Goal: Information Seeking & Learning: Learn about a topic

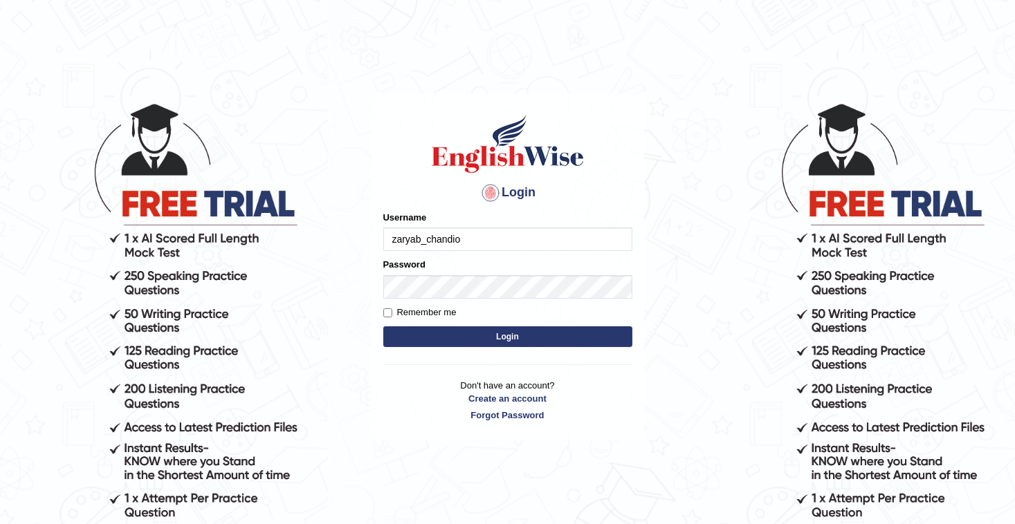
type input "zaryab_chandio"
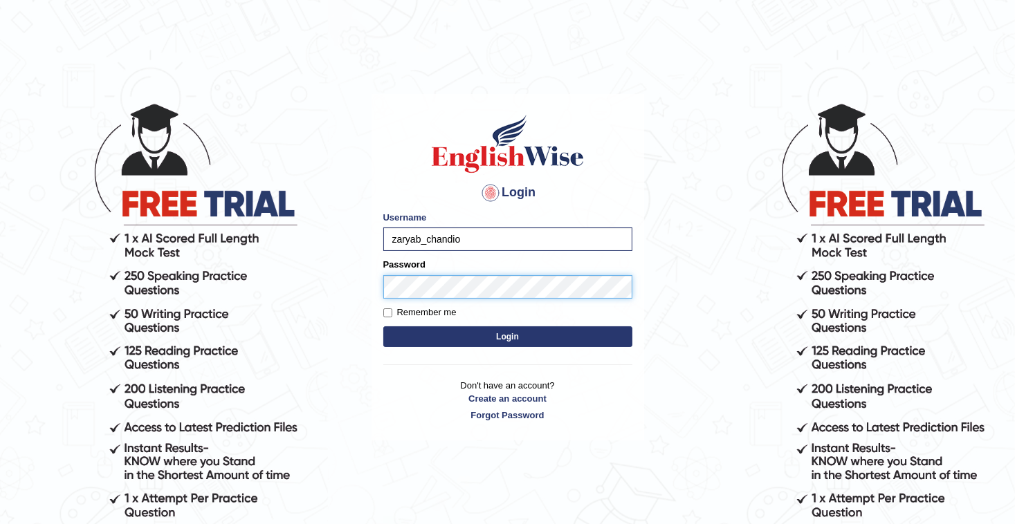
click at [383, 327] on button "Login" at bounding box center [507, 337] width 249 height 21
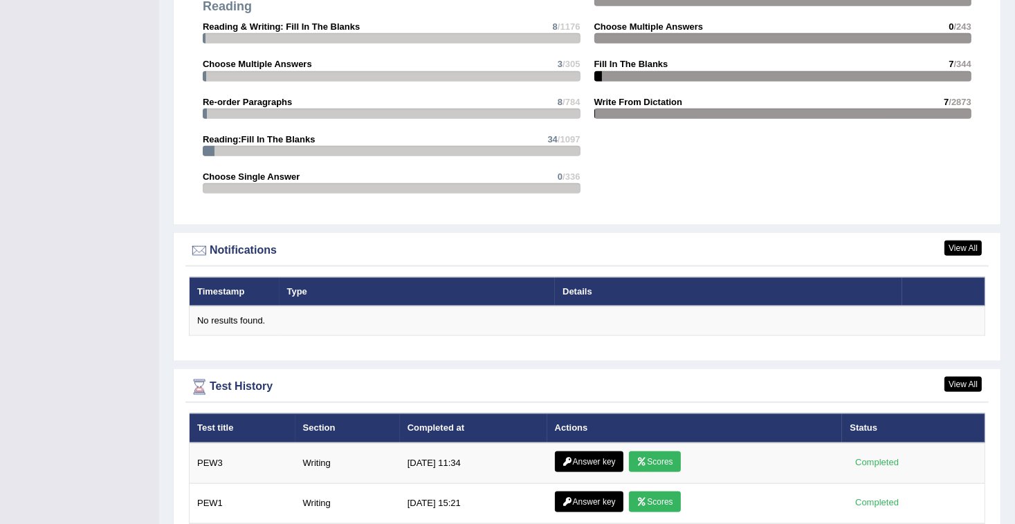
scroll to position [1716, 0]
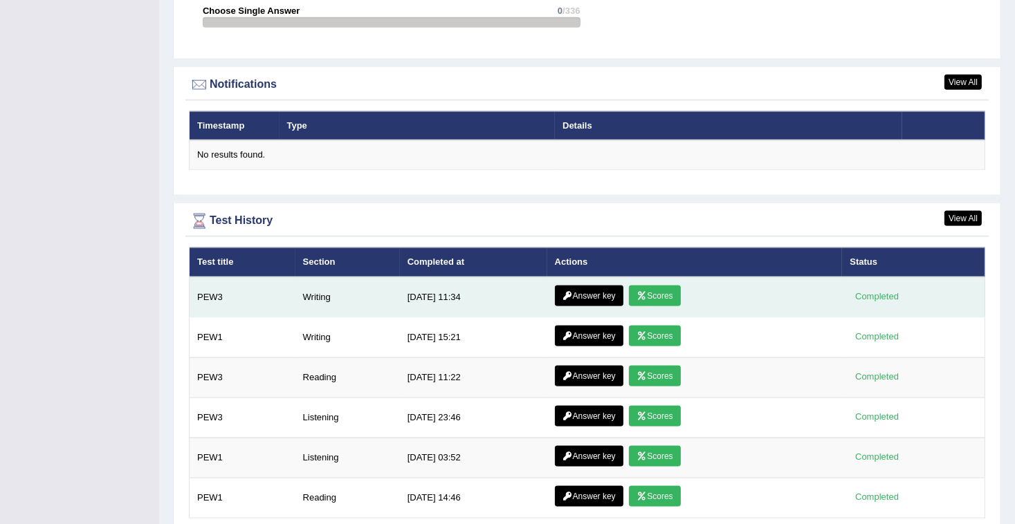
click at [658, 286] on link "Scores" at bounding box center [654, 296] width 51 height 21
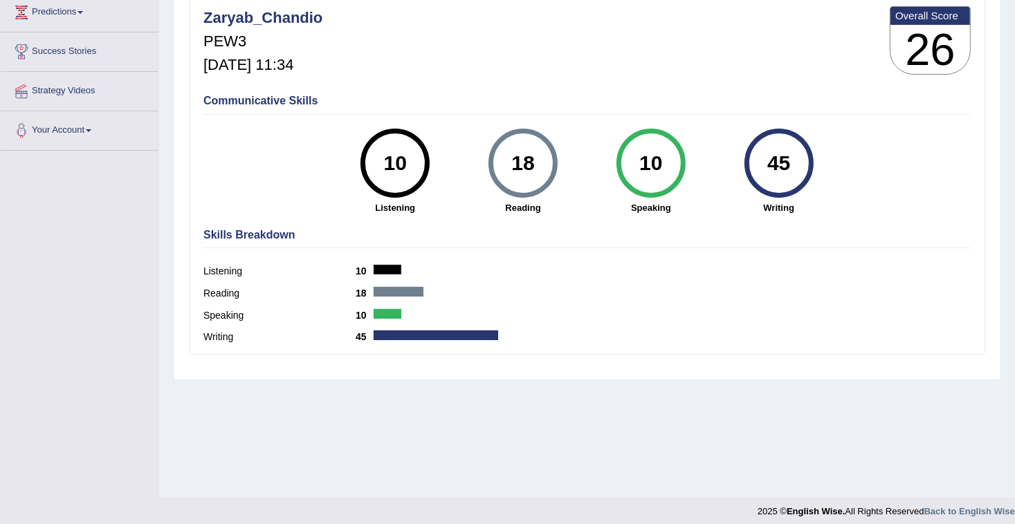
scroll to position [202, 0]
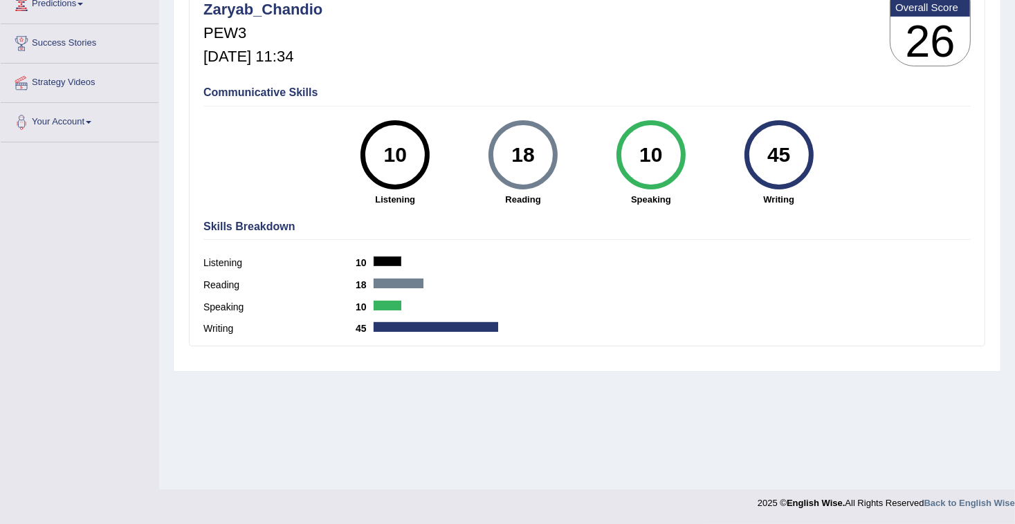
drag, startPoint x: 775, startPoint y: 152, endPoint x: 850, endPoint y: 163, distance: 76.2
click at [850, 163] on div "Communicative Skills 10 Listening 18 Reading 10 Speaking 45 Writing" at bounding box center [587, 145] width 774 height 131
click at [847, 163] on div "Communicative Skills 10 Listening 18 Reading 10 Speaking 45 Writing" at bounding box center [587, 145] width 774 height 131
drag, startPoint x: 761, startPoint y: 151, endPoint x: 799, endPoint y: 152, distance: 38.1
click at [799, 152] on div "45" at bounding box center [778, 155] width 51 height 58
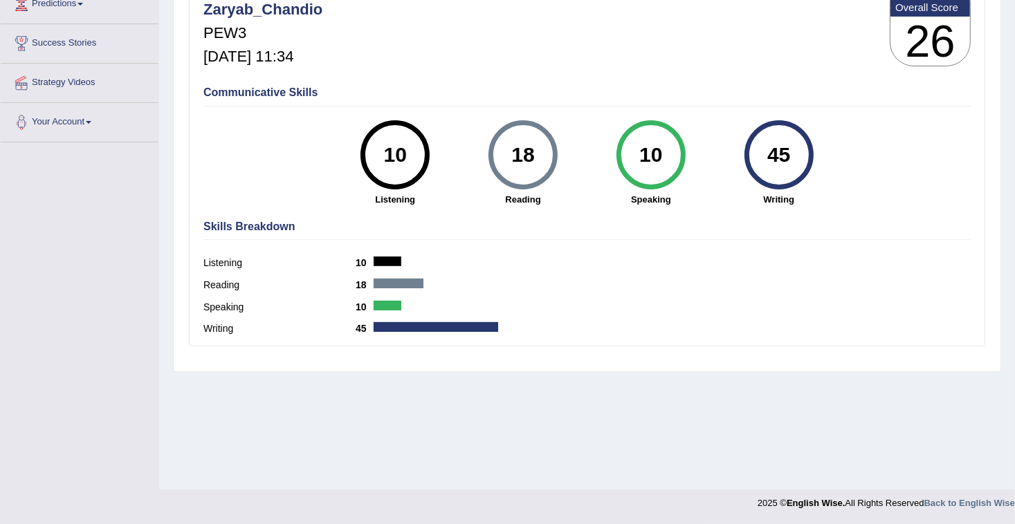
click at [816, 176] on div "45 Writing" at bounding box center [779, 163] width 128 height 86
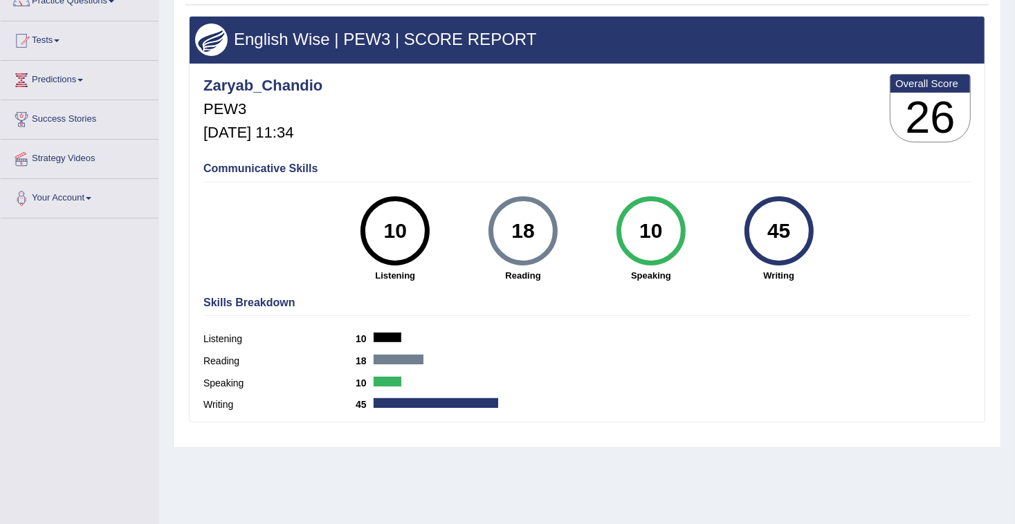
scroll to position [0, 0]
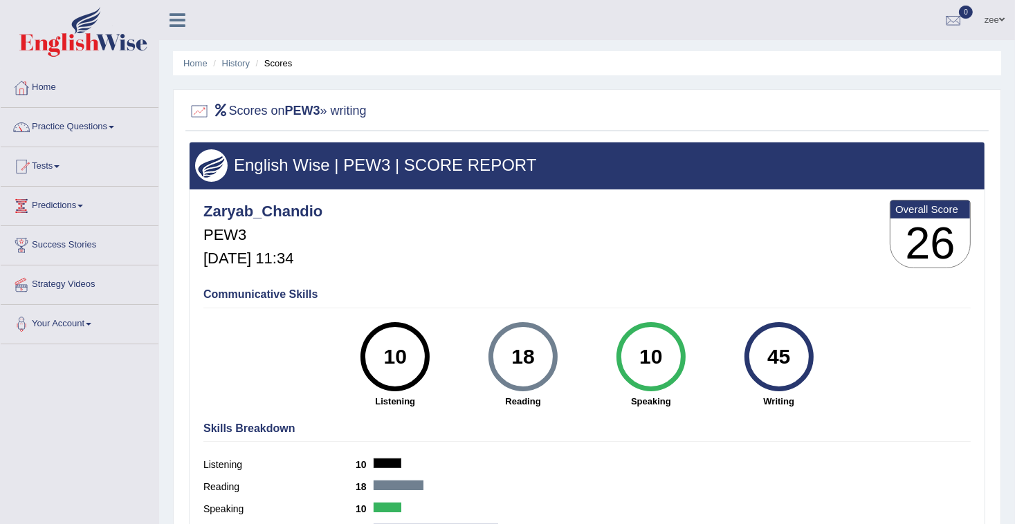
click at [68, 163] on link "Tests" at bounding box center [80, 164] width 158 height 35
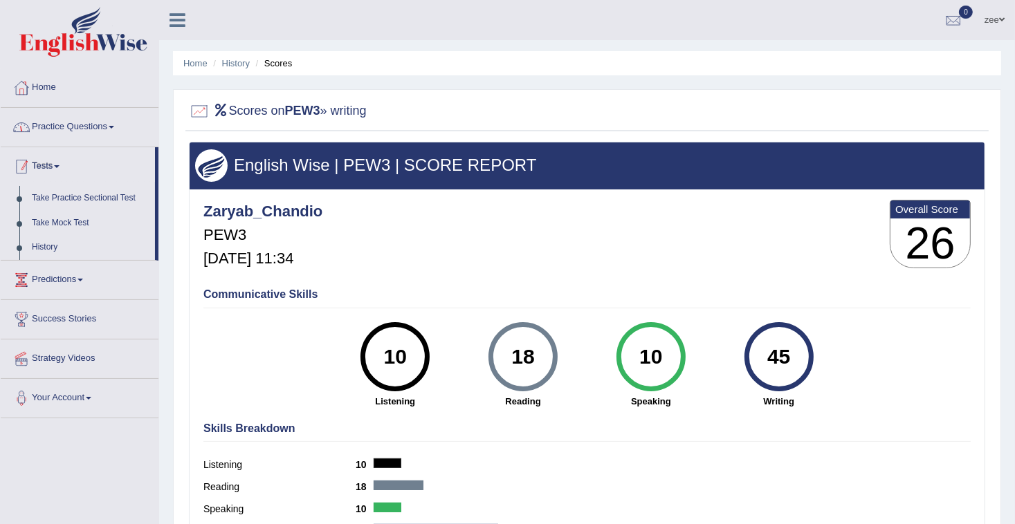
click at [64, 122] on link "Practice Questions" at bounding box center [80, 125] width 158 height 35
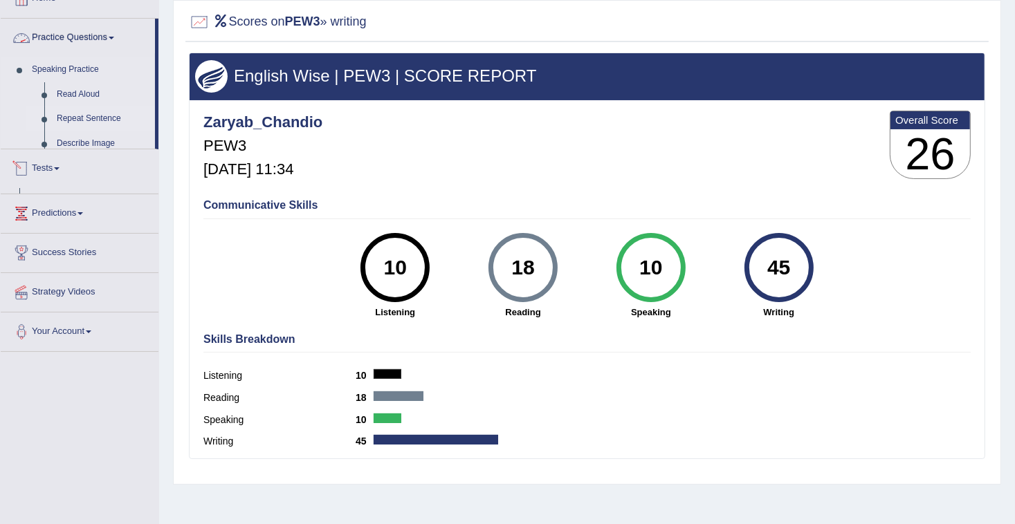
scroll to position [257, 0]
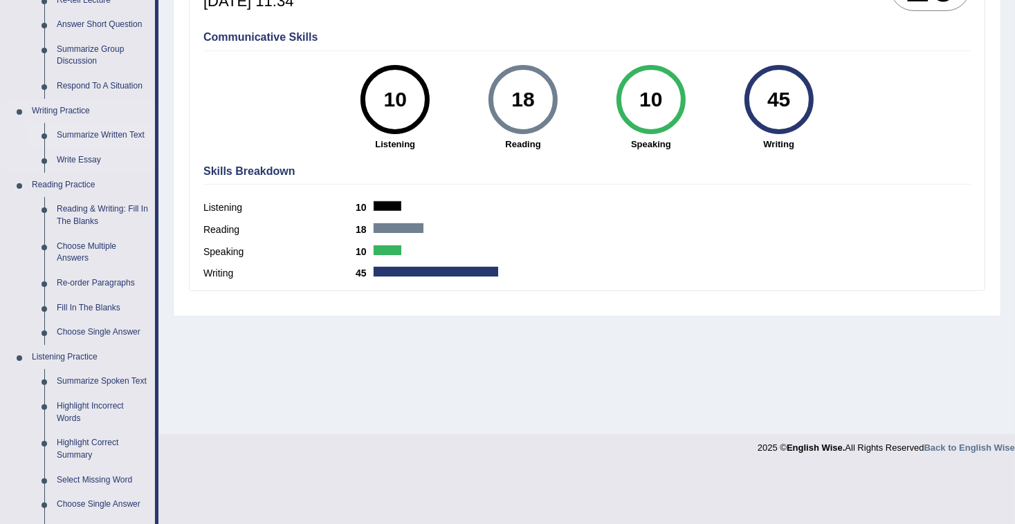
click at [105, 134] on link "Summarize Written Text" at bounding box center [103, 135] width 104 height 25
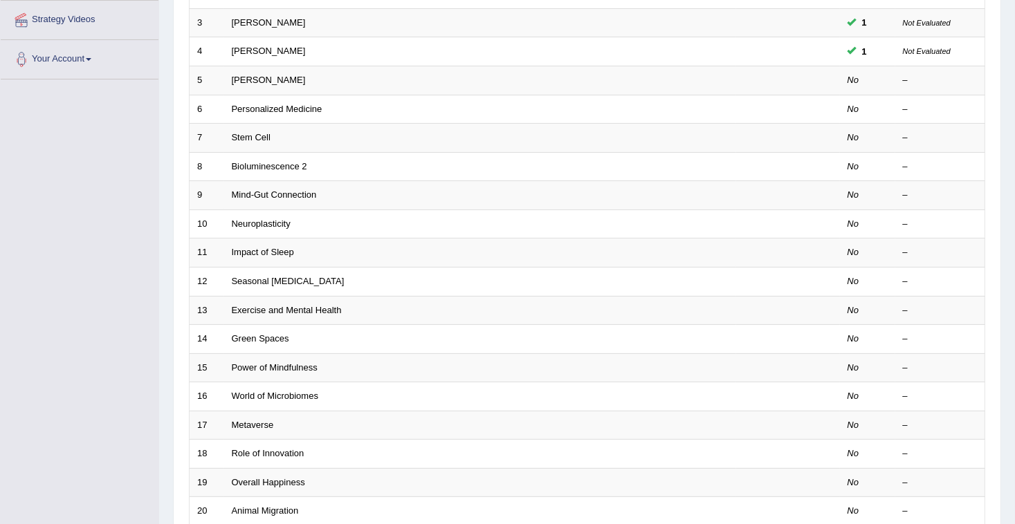
scroll to position [166, 0]
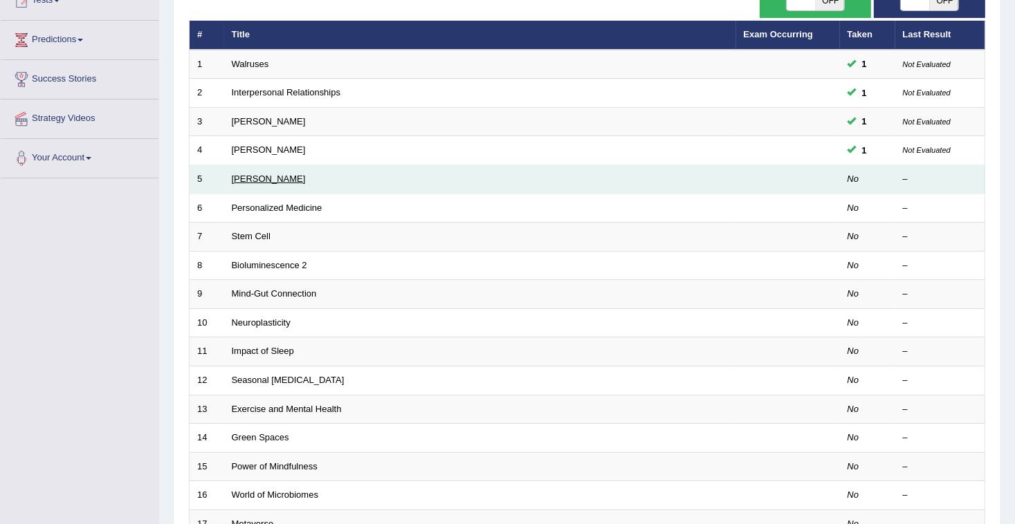
click at [265, 180] on link "Elizabeth Blackwell" at bounding box center [269, 179] width 74 height 10
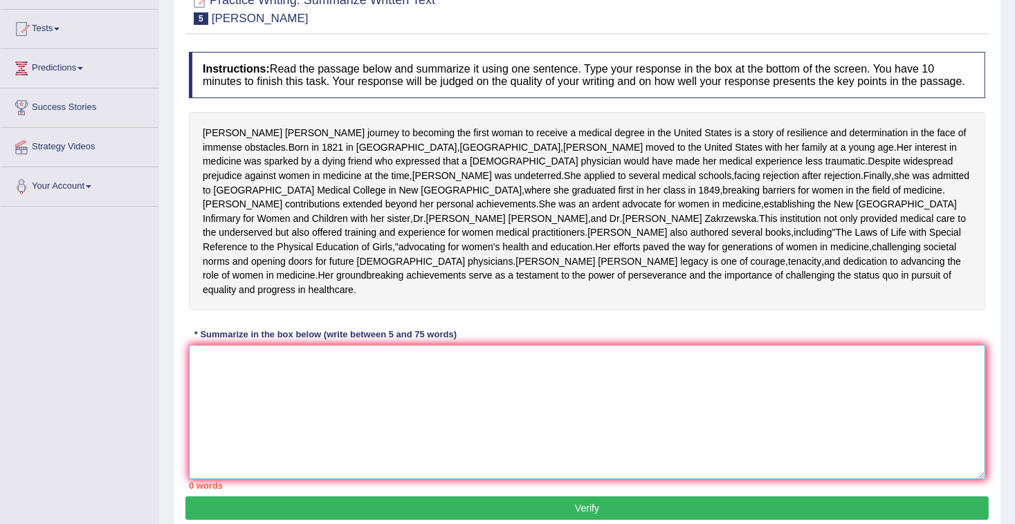
click at [327, 476] on textarea at bounding box center [587, 412] width 796 height 134
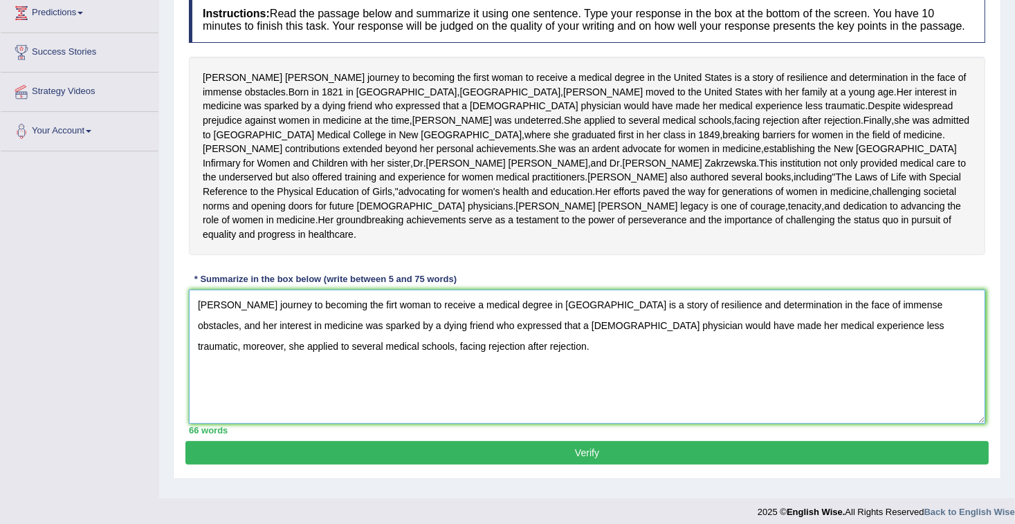
scroll to position [248, 0]
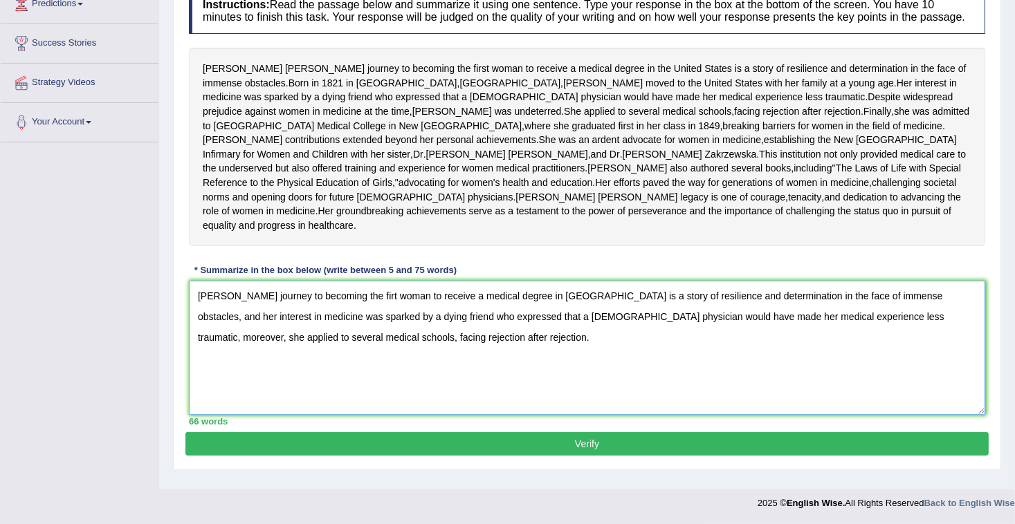
type textarea "Elizabeth Blackwell's journey to becoming the firt woman to receive a medical d…"
click at [286, 444] on button "Verify" at bounding box center [586, 444] width 803 height 24
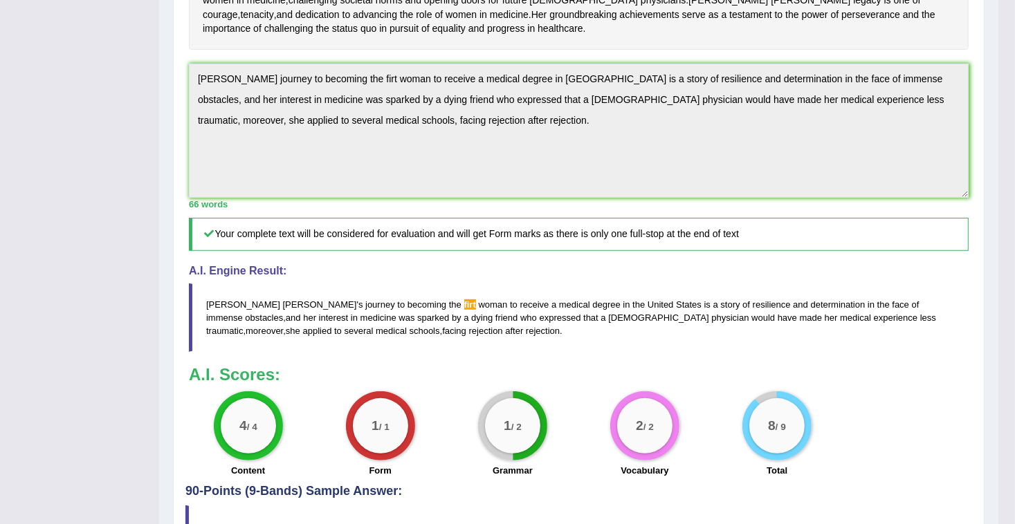
scroll to position [390, 0]
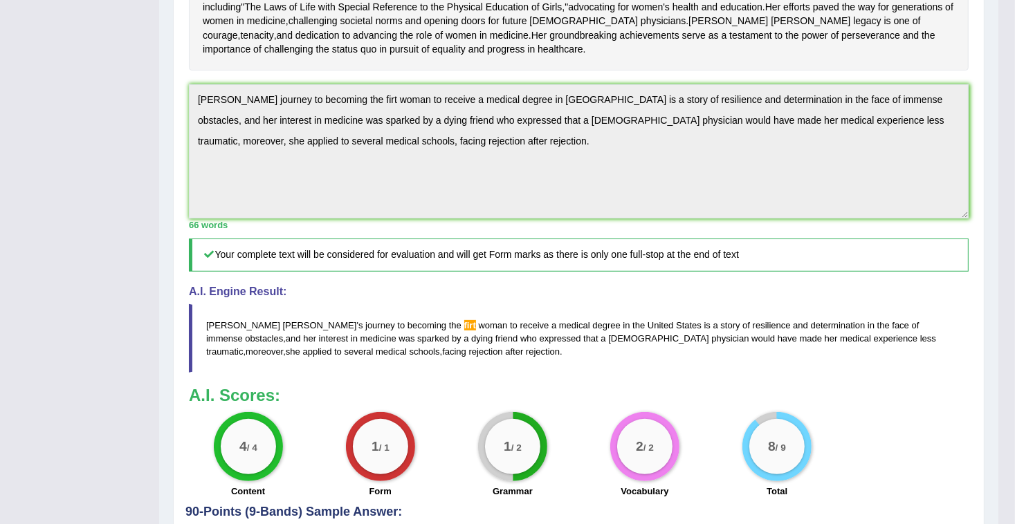
click at [8, 149] on div "Toggle navigation Home Practice Questions Speaking Practice Read Aloud Repeat S…" at bounding box center [499, 119] width 998 height 1018
click at [1, 149] on div "Toggle navigation Home Practice Questions Speaking Practice Read Aloud Repeat S…" at bounding box center [499, 119] width 998 height 1018
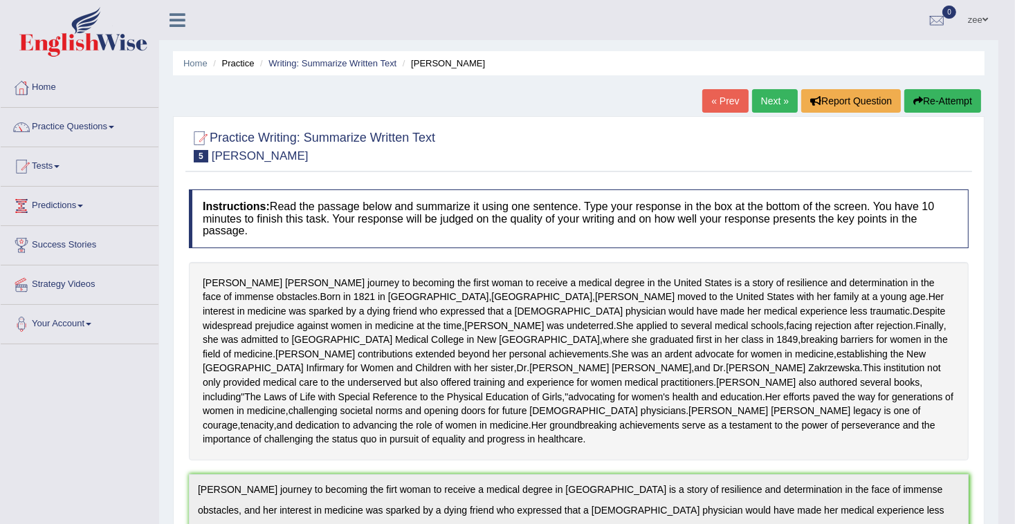
scroll to position [0, 0]
click at [949, 110] on button "Re-Attempt" at bounding box center [942, 101] width 77 height 24
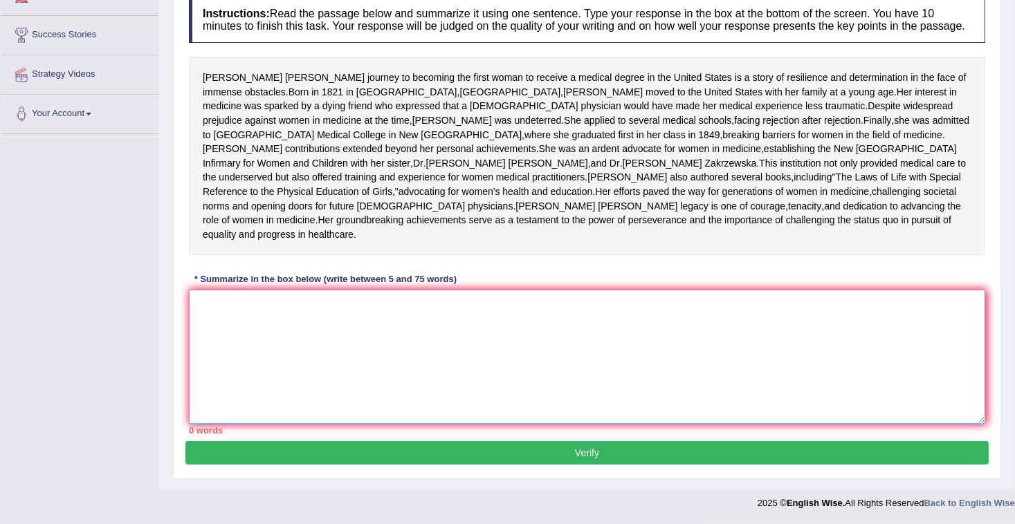
click at [368, 333] on textarea at bounding box center [587, 357] width 796 height 134
paste textarea "[PERSON_NAME] journey to becoming the firt woman to receive a medical degree in…"
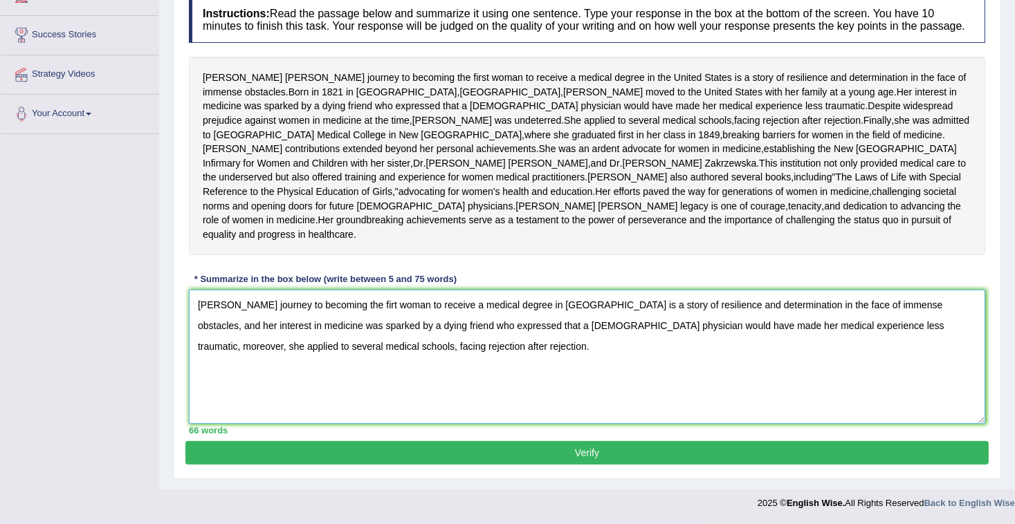
click at [400, 305] on textarea "[PERSON_NAME] journey to becoming the firt woman to receive a medical degree in…" at bounding box center [587, 357] width 796 height 134
type textarea "Elizabeth Blackwell's journey to becoming the first woman to receive a medical …"
click at [482, 454] on button "Verify" at bounding box center [586, 453] width 803 height 24
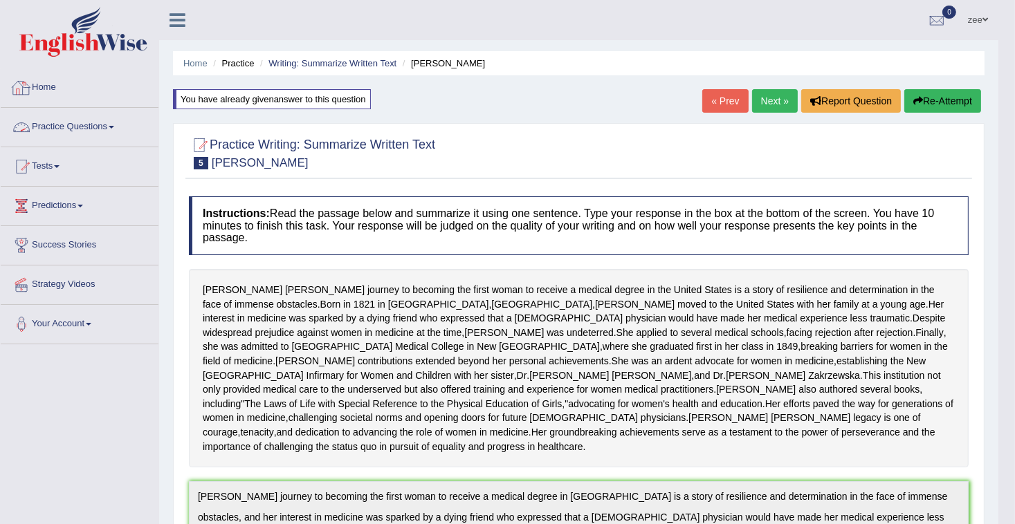
click at [118, 123] on link "Practice Questions" at bounding box center [80, 125] width 158 height 35
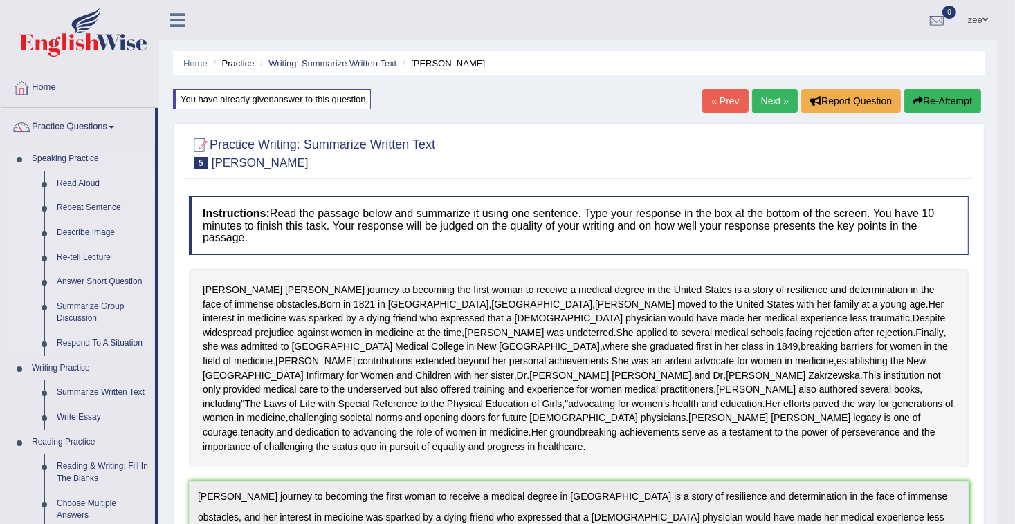
click at [80, 178] on link "Read Aloud" at bounding box center [103, 184] width 104 height 25
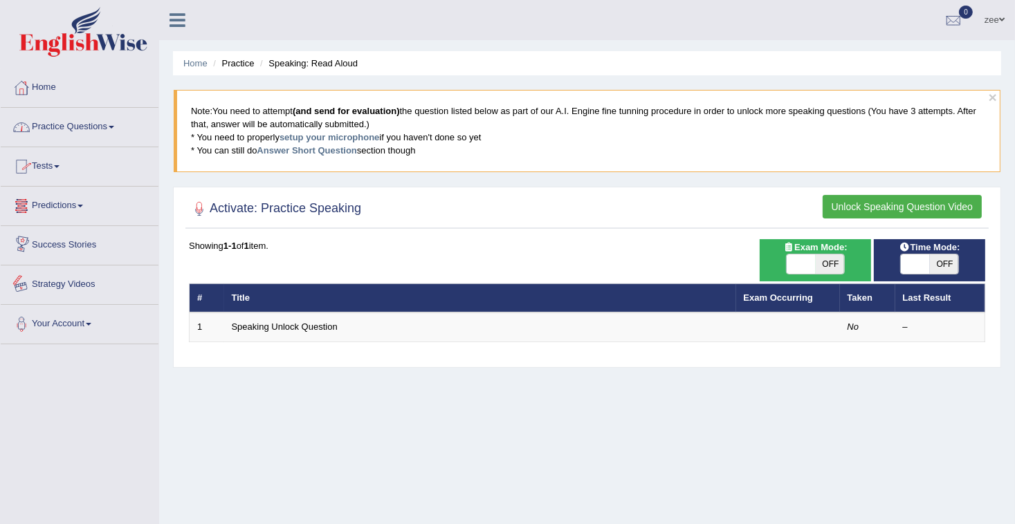
click at [93, 132] on link "Practice Questions" at bounding box center [80, 125] width 158 height 35
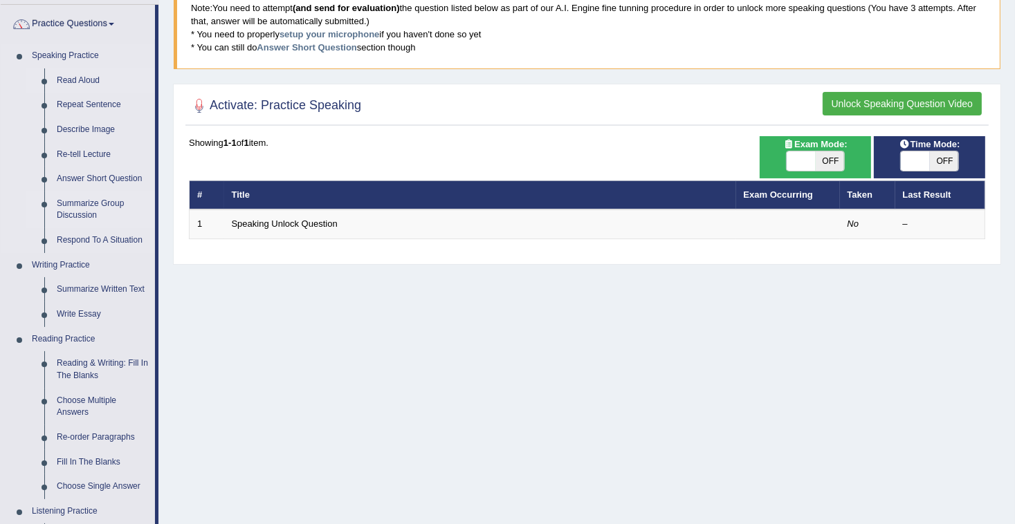
scroll to position [332, 0]
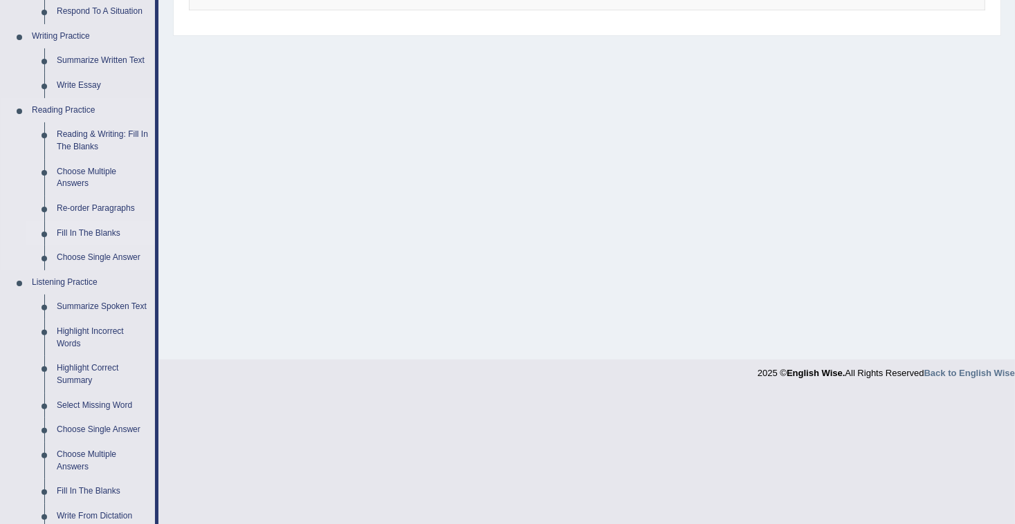
click at [107, 228] on link "Fill In The Blanks" at bounding box center [103, 233] width 104 height 25
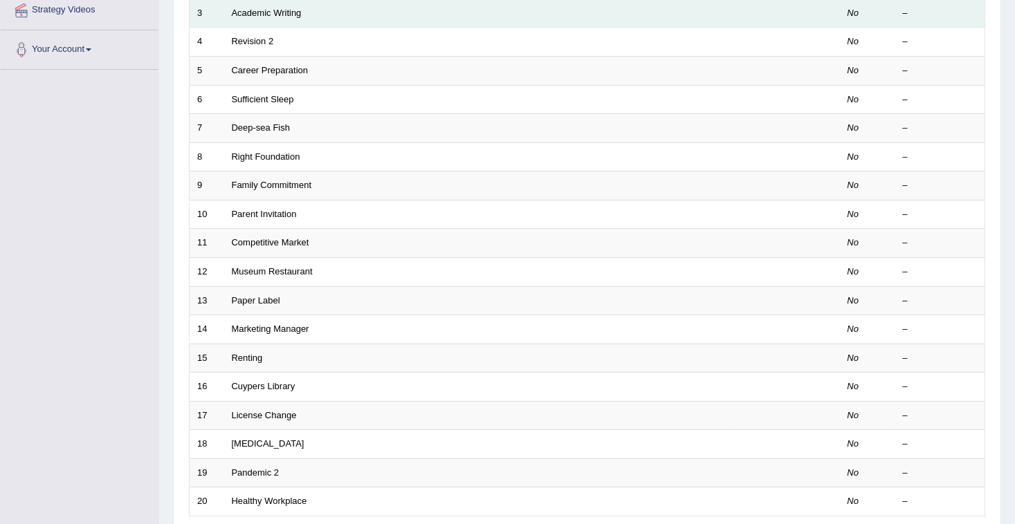
scroll to position [277, 0]
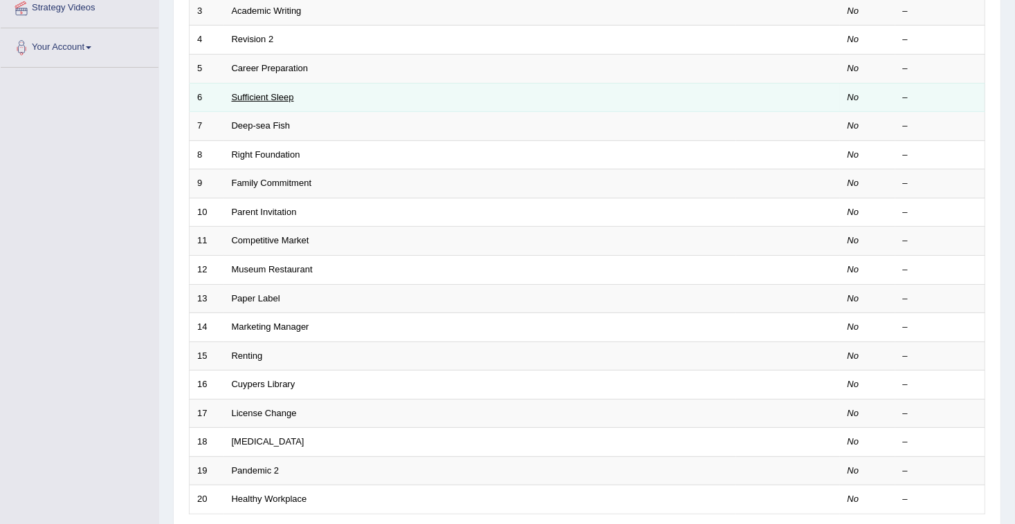
click at [281, 98] on link "Sufficient Sleep" at bounding box center [263, 97] width 62 height 10
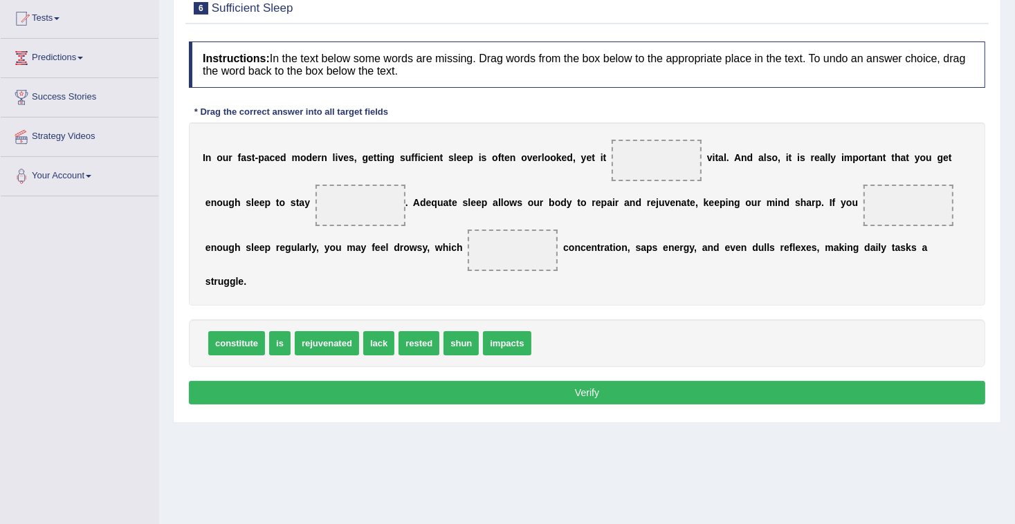
scroll to position [166, 0]
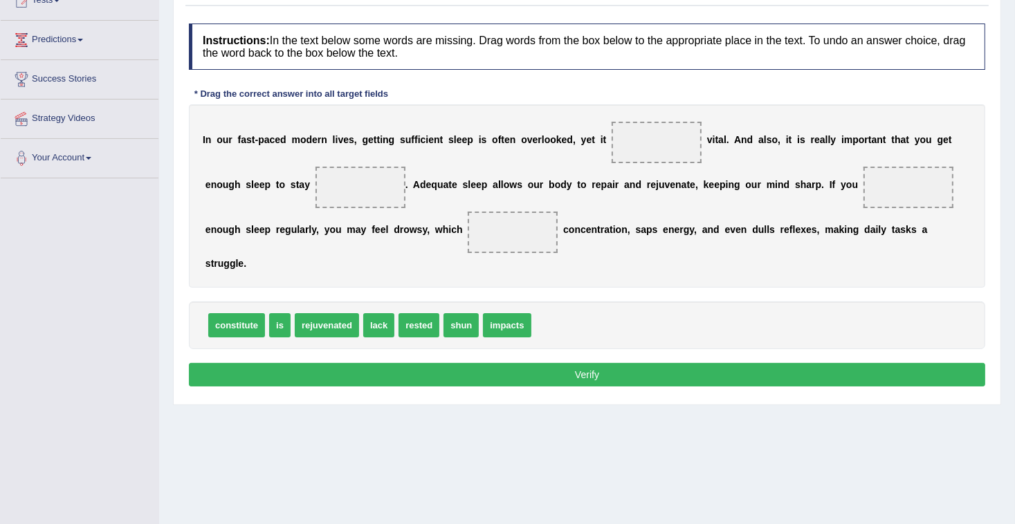
drag, startPoint x: 202, startPoint y: 140, endPoint x: 584, endPoint y: 141, distance: 381.9
click at [584, 141] on div "I n o u r f a s t - p a c e d m o d e r n l i v e s , g e t t i n g s u f f i c…" at bounding box center [587, 195] width 796 height 183
drag, startPoint x: 281, startPoint y: 300, endPoint x: 658, endPoint y: 138, distance: 410.3
click at [752, 145] on div "I n o u r f a s t - p a c e d m o d e r n l i v e s , g e t t i n g s u f f i c…" at bounding box center [587, 195] width 796 height 183
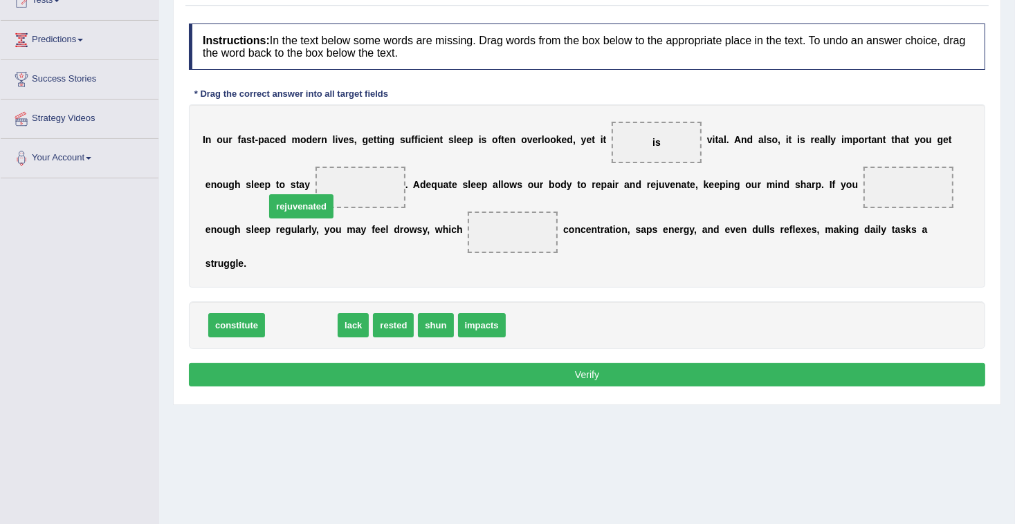
drag, startPoint x: 299, startPoint y: 307, endPoint x: 299, endPoint y: 188, distance: 119.0
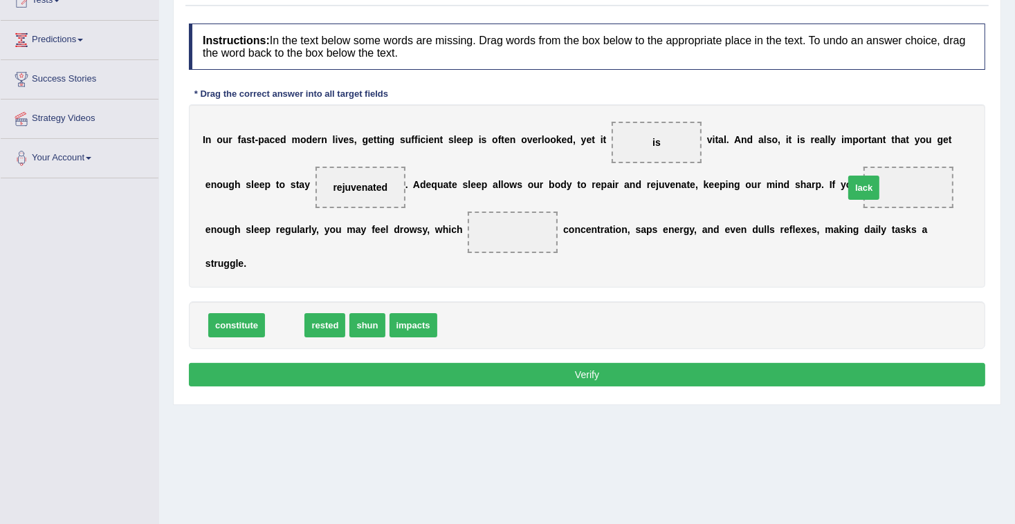
drag, startPoint x: 282, startPoint y: 302, endPoint x: 854, endPoint y: 177, distance: 585.5
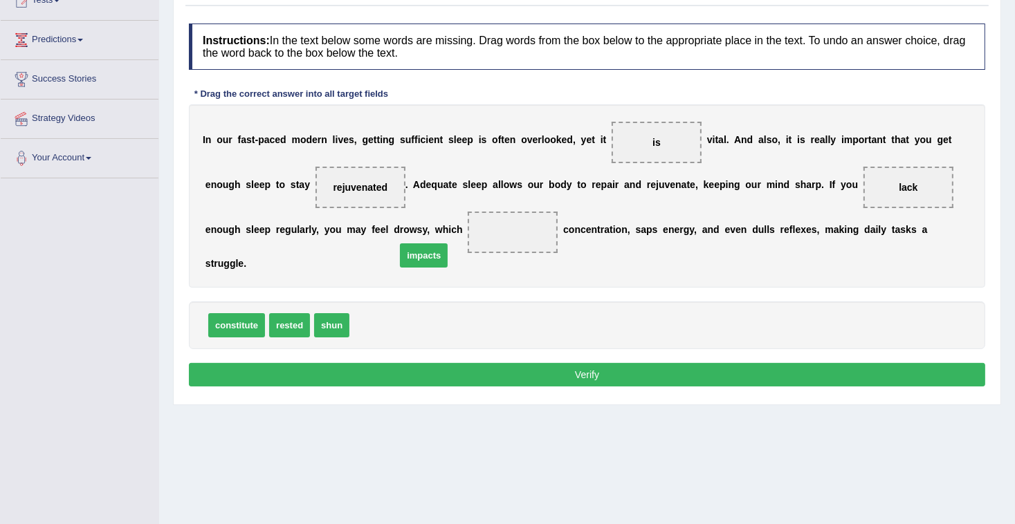
drag, startPoint x: 368, startPoint y: 305, endPoint x: 414, endPoint y: 235, distance: 83.9
click at [481, 363] on button "Verify" at bounding box center [587, 375] width 796 height 24
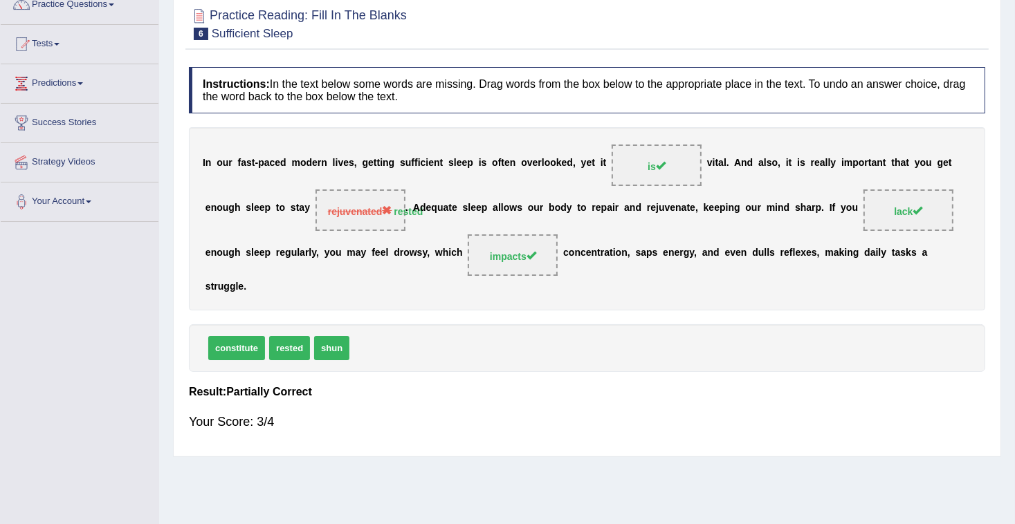
scroll to position [0, 0]
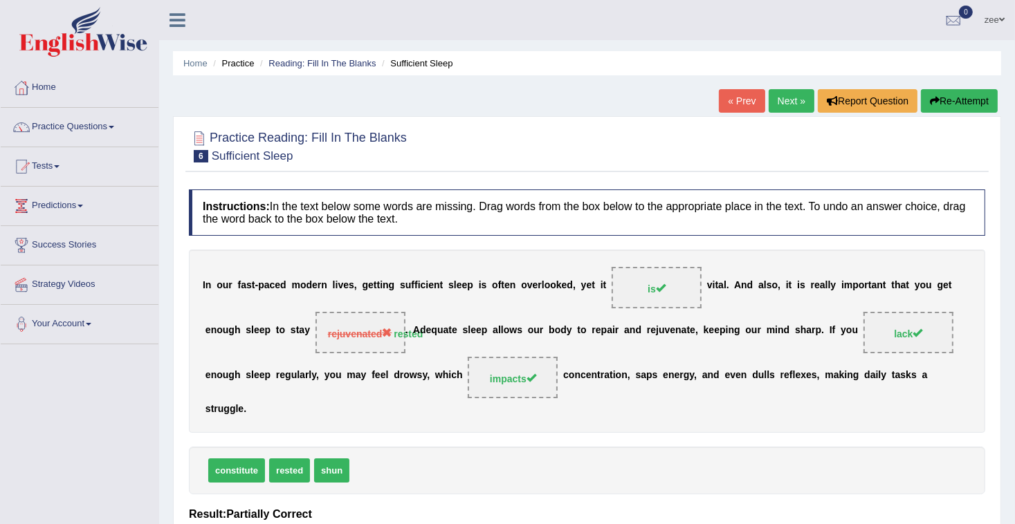
click at [978, 105] on button "Re-Attempt" at bounding box center [959, 101] width 77 height 24
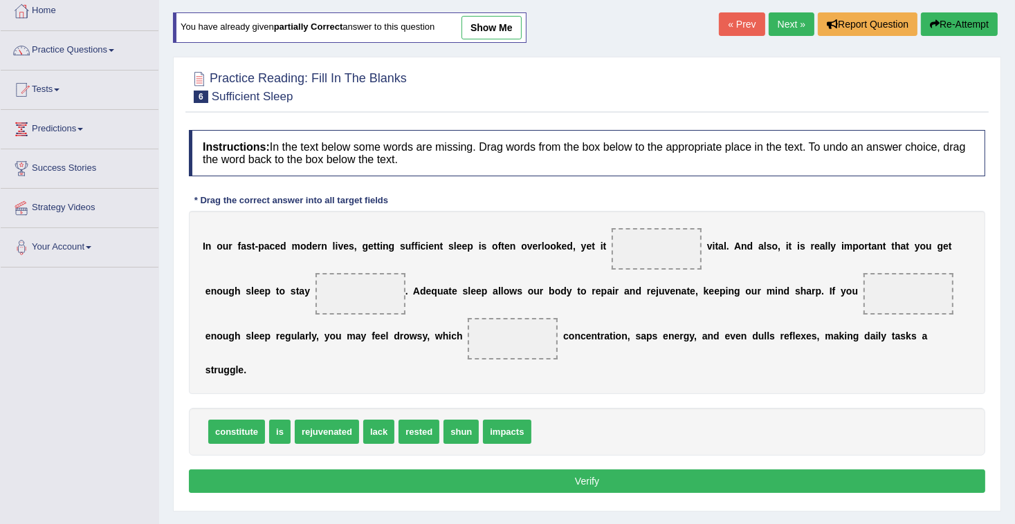
scroll to position [202, 0]
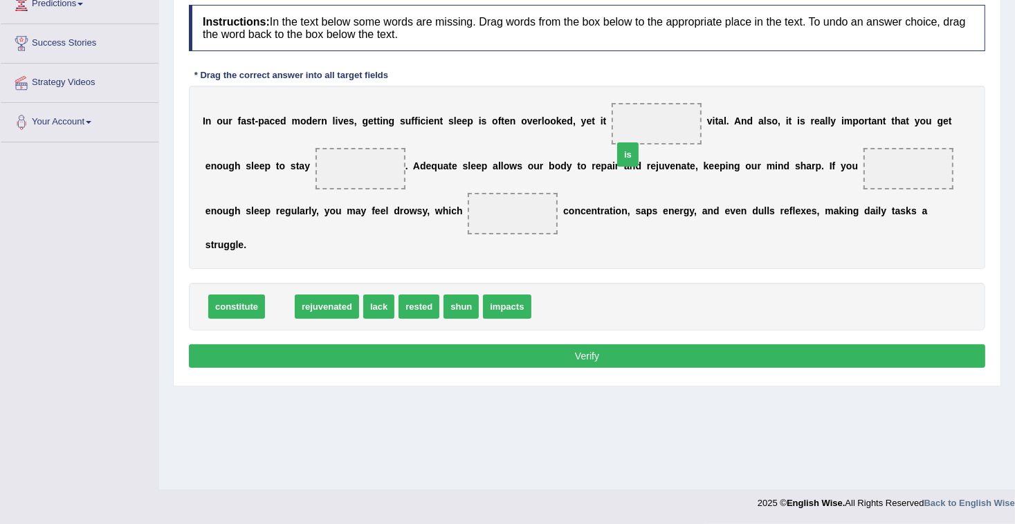
drag, startPoint x: 272, startPoint y: 282, endPoint x: 620, endPoint y: 130, distance: 379.8
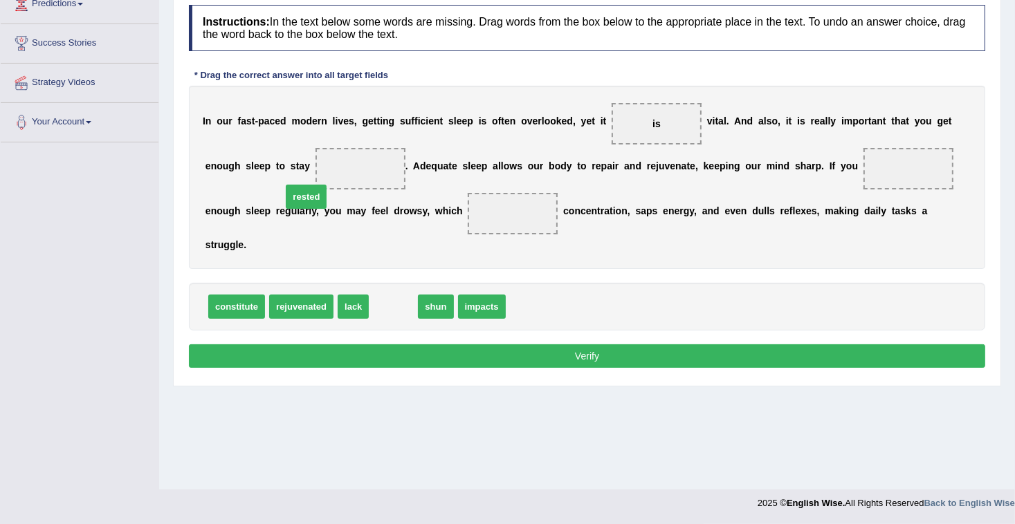
drag, startPoint x: 381, startPoint y: 286, endPoint x: 293, endPoint y: 176, distance: 140.4
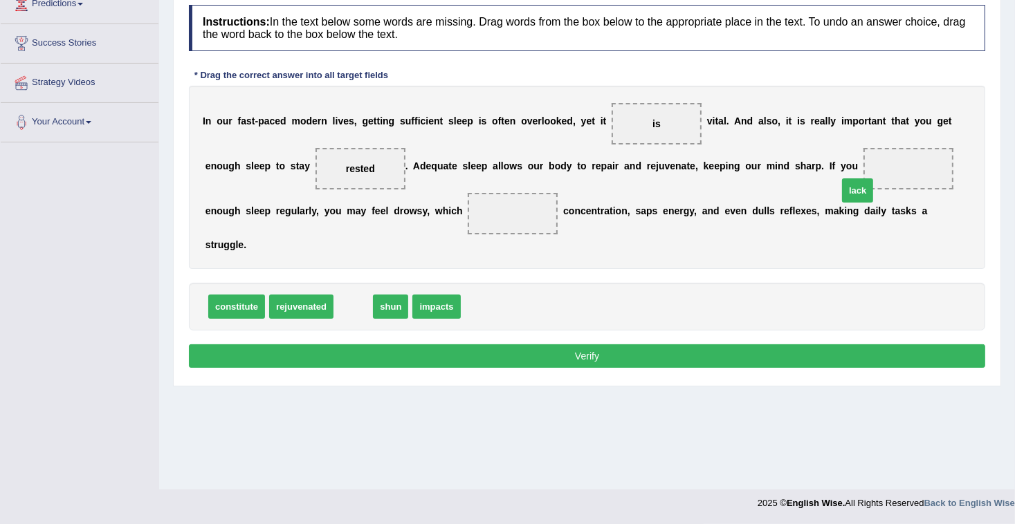
drag, startPoint x: 353, startPoint y: 285, endPoint x: 857, endPoint y: 169, distance: 517.6
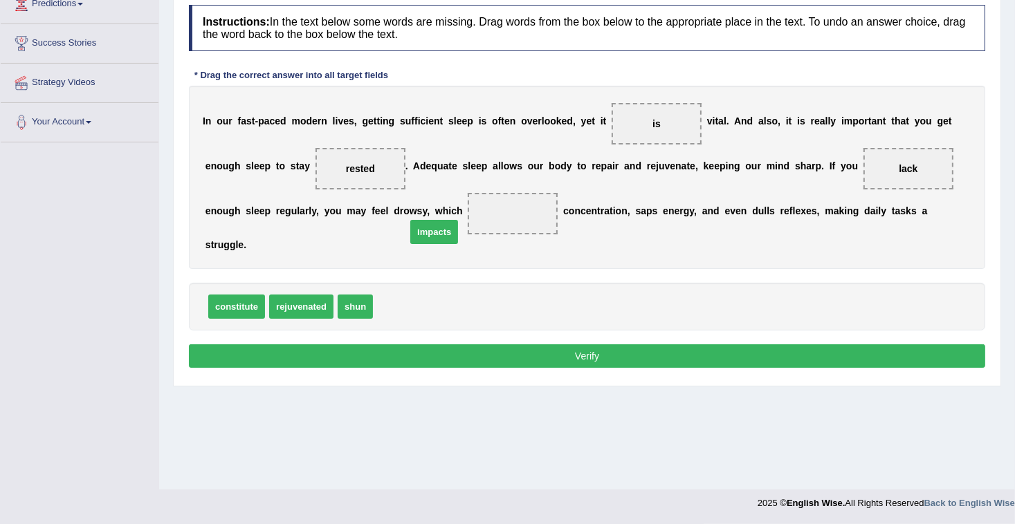
drag, startPoint x: 373, startPoint y: 285, endPoint x: 410, endPoint y: 205, distance: 88.2
click at [395, 345] on button "Verify" at bounding box center [587, 357] width 796 height 24
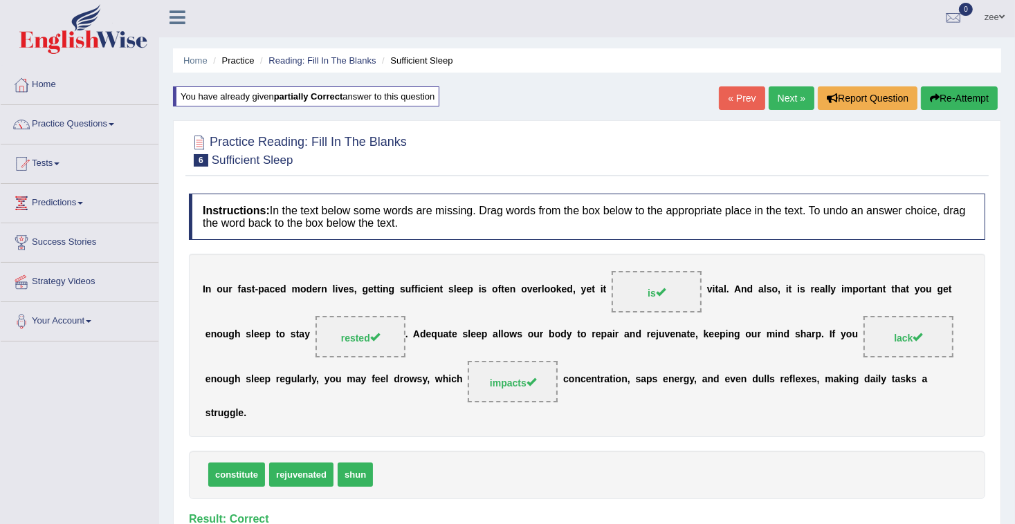
scroll to position [0, 0]
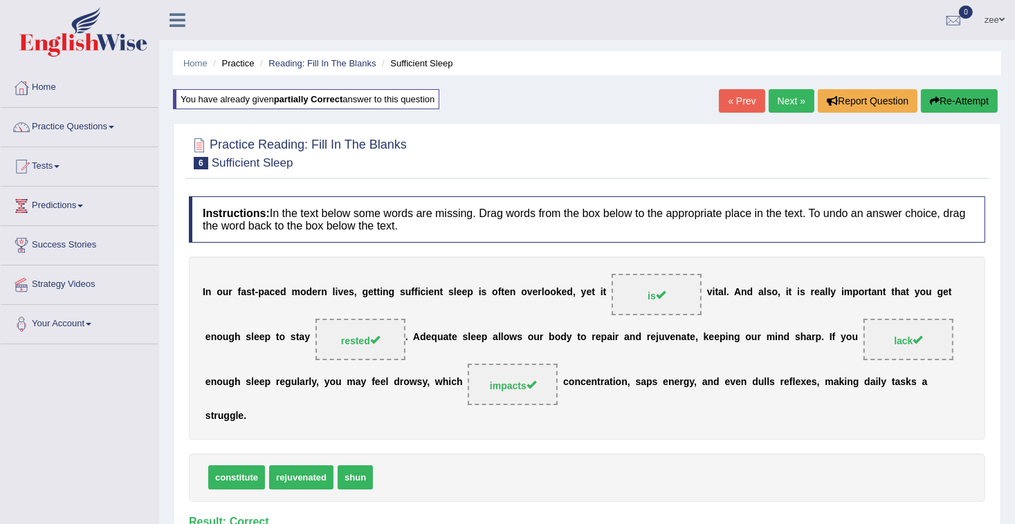
click at [776, 104] on link "Next »" at bounding box center [792, 101] width 46 height 24
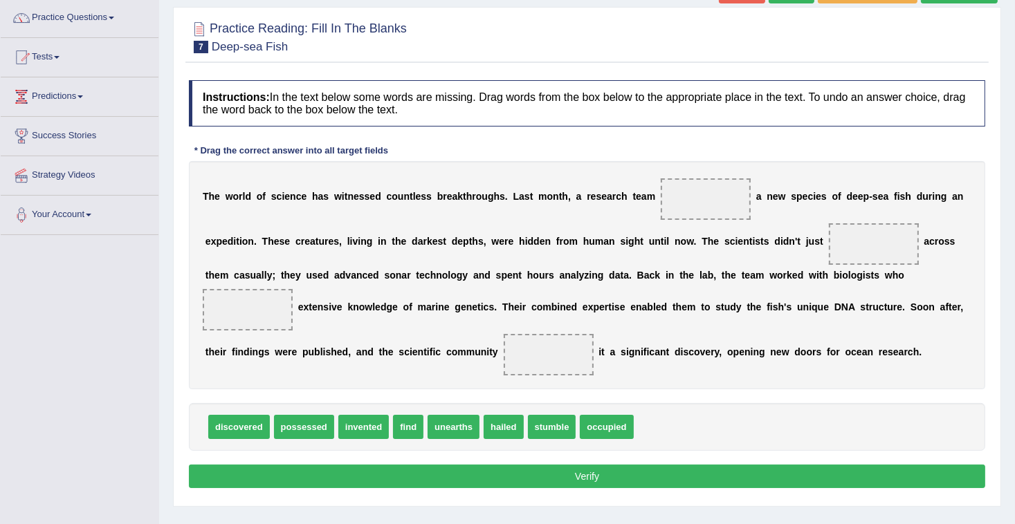
scroll to position [111, 0]
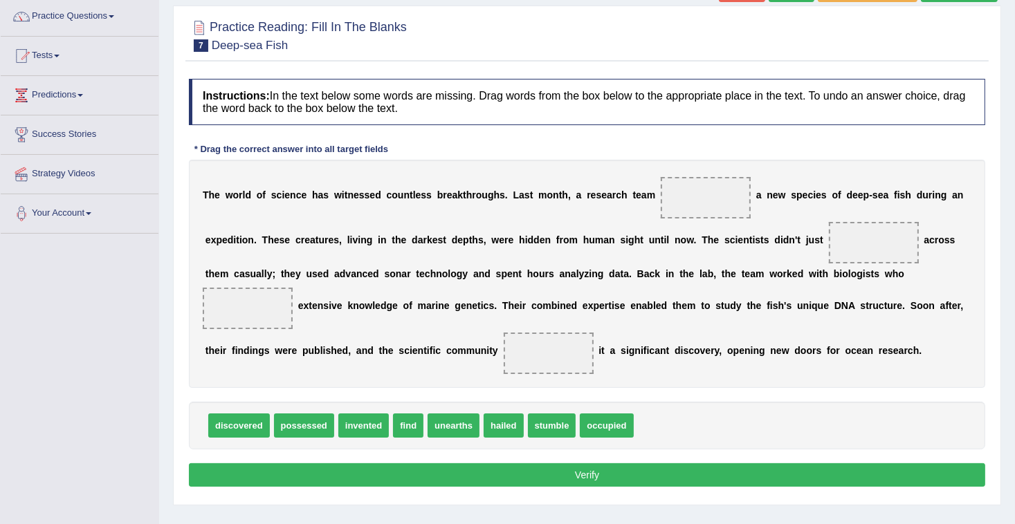
drag, startPoint x: 206, startPoint y: 191, endPoint x: 259, endPoint y: 200, distance: 54.0
click at [259, 200] on div "T h e w o r l d o f s c i e n c e h a s w i t n e s s e d c o u n t l e s s b r…" at bounding box center [587, 274] width 796 height 228
drag, startPoint x: 244, startPoint y: 428, endPoint x: 675, endPoint y: 210, distance: 482.7
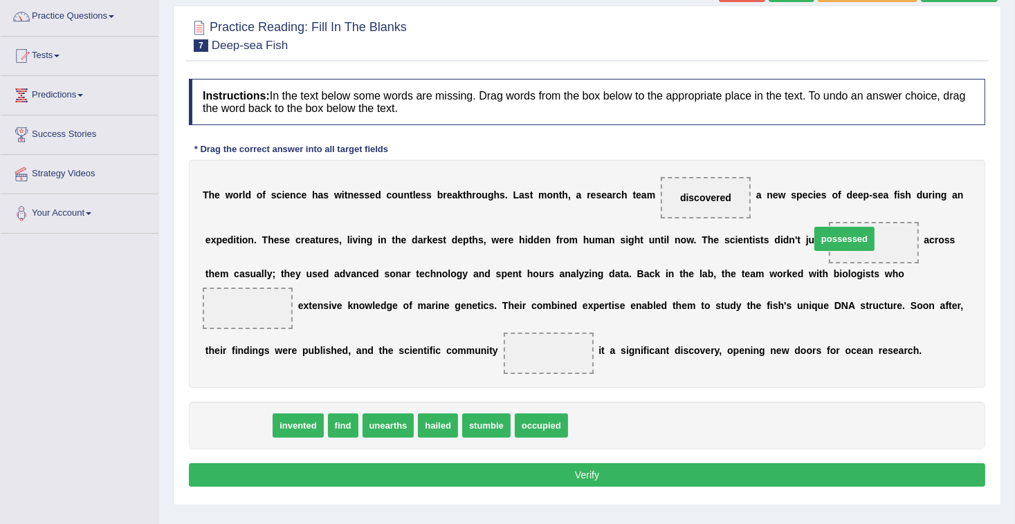
drag, startPoint x: 221, startPoint y: 422, endPoint x: 827, endPoint y: 235, distance: 634.2
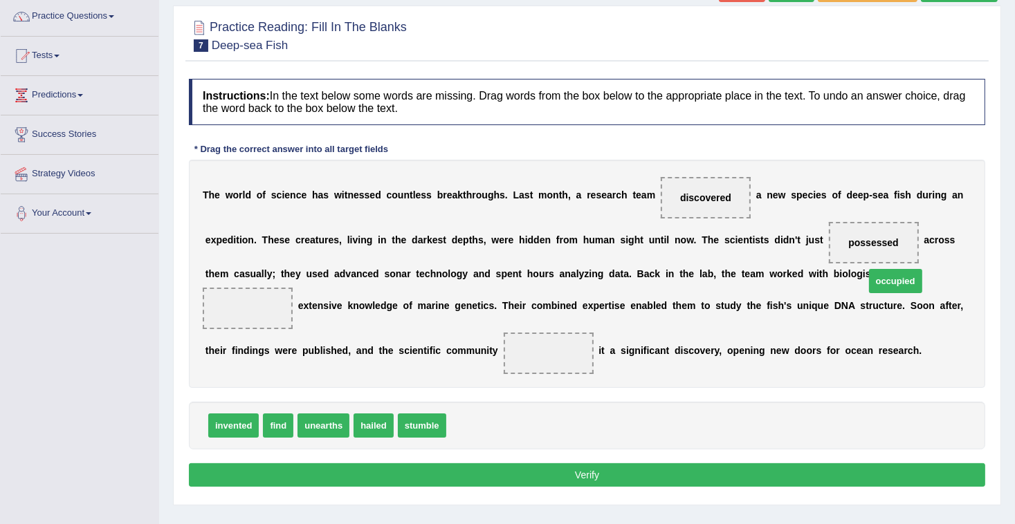
drag, startPoint x: 476, startPoint y: 427, endPoint x: 895, endPoint y: 282, distance: 442.8
click at [425, 300] on div "T h e w o r l d o f s c i e n c e h a s w i t n e s s e d c o u n t l e s s b r…" at bounding box center [587, 274] width 796 height 228
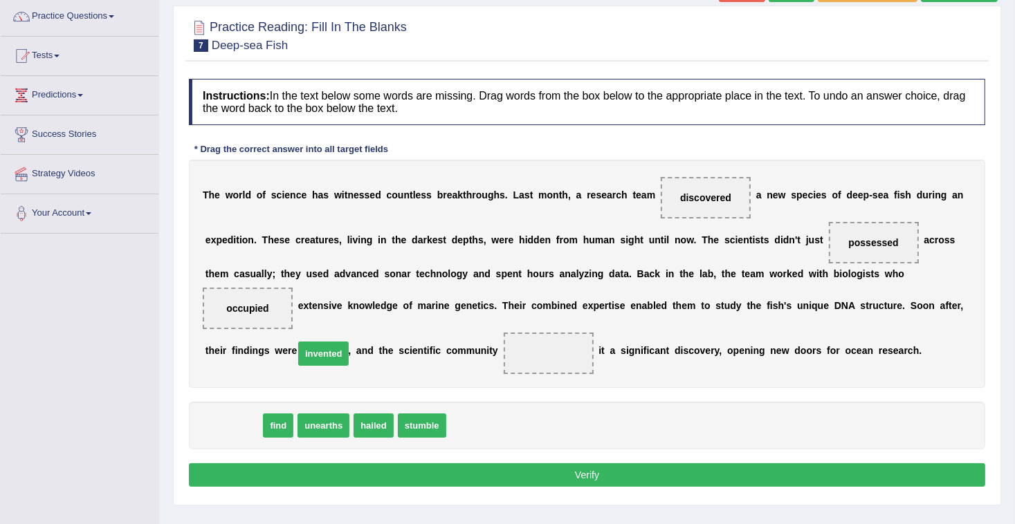
drag, startPoint x: 251, startPoint y: 433, endPoint x: 341, endPoint y: 361, distance: 115.2
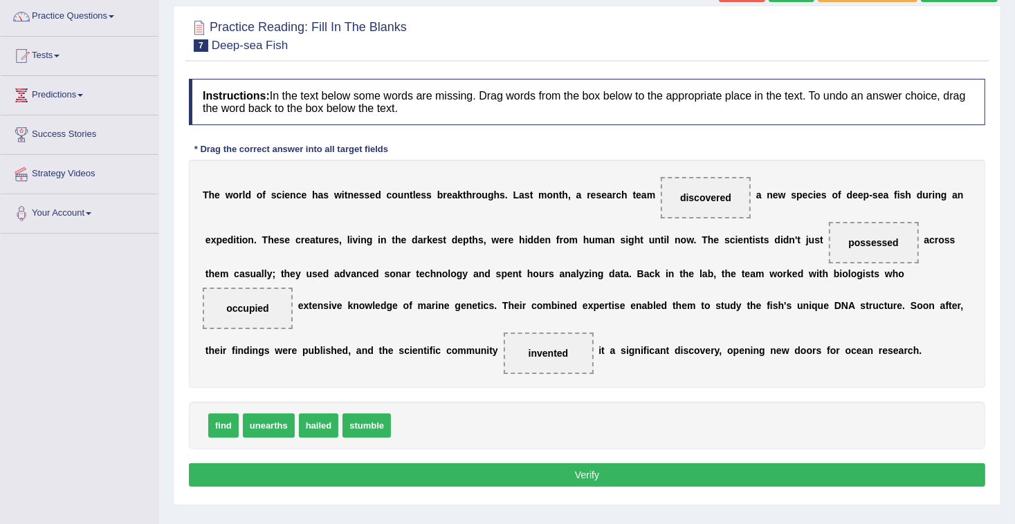
click at [540, 473] on button "Verify" at bounding box center [587, 476] width 796 height 24
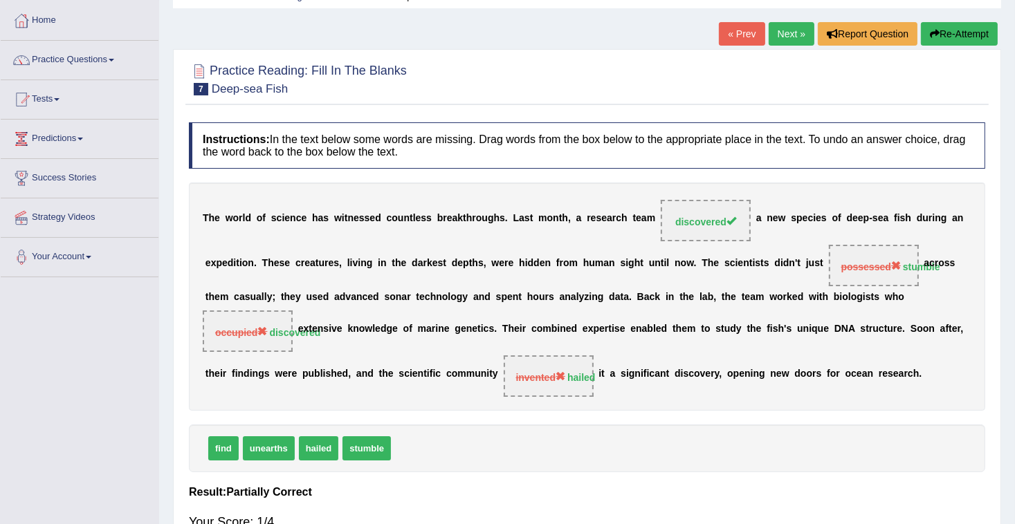
scroll to position [0, 0]
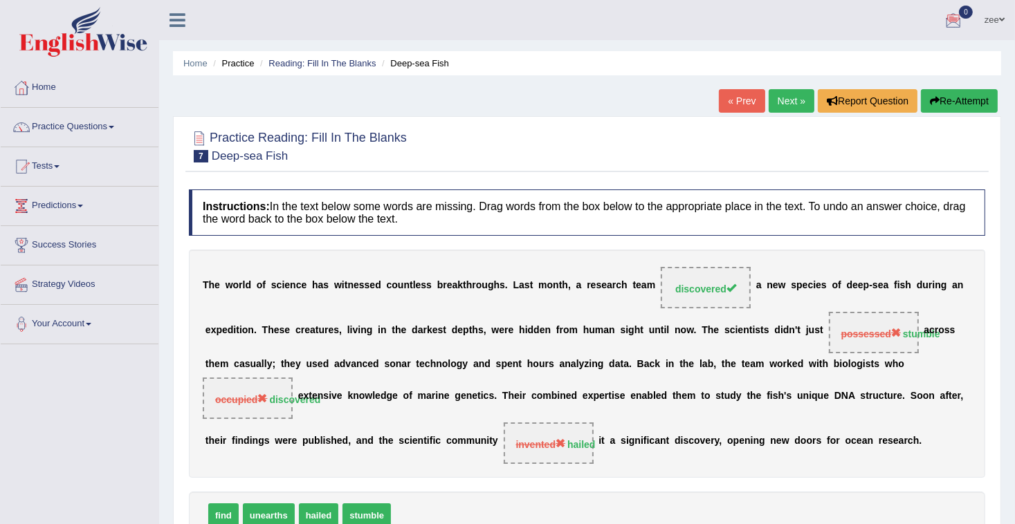
click at [957, 102] on button "Re-Attempt" at bounding box center [959, 101] width 77 height 24
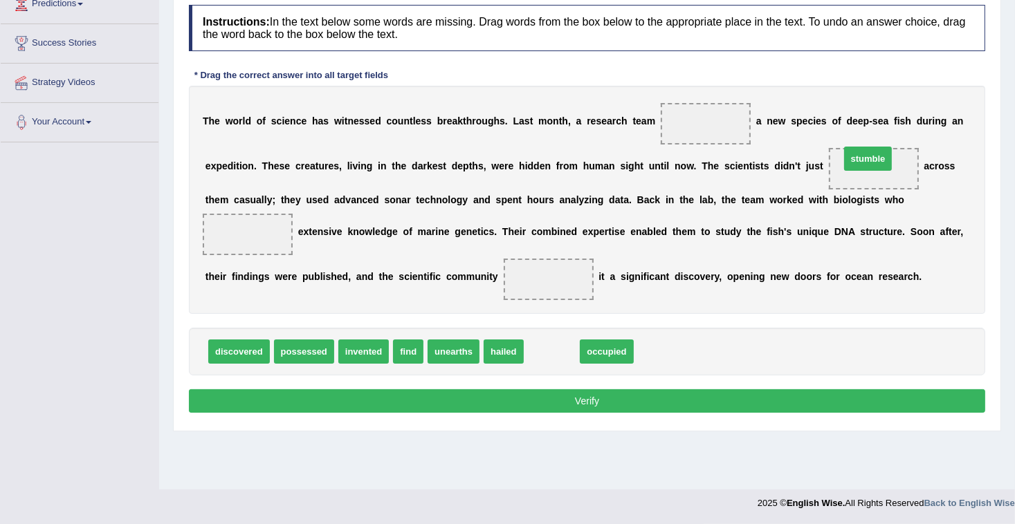
drag, startPoint x: 532, startPoint y: 354, endPoint x: 848, endPoint y: 161, distance: 370.4
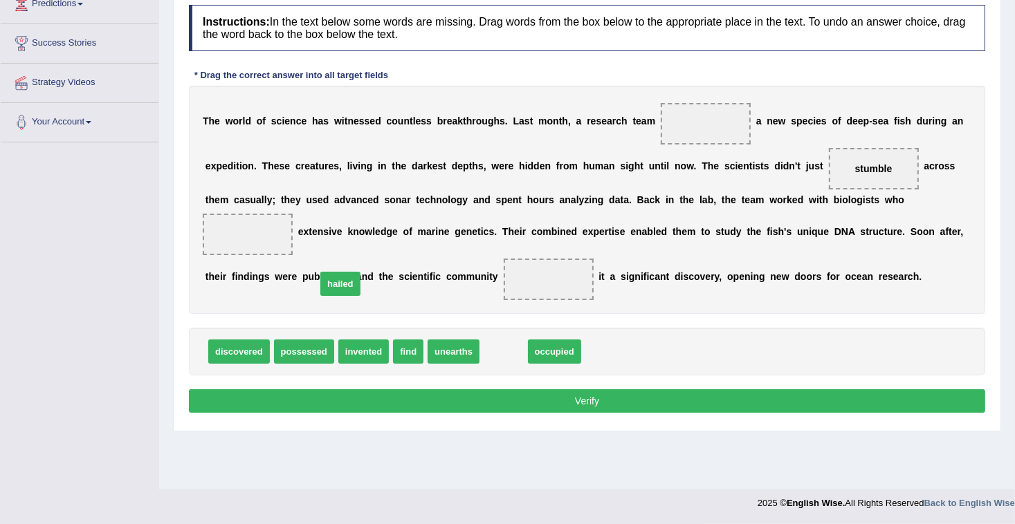
drag, startPoint x: 474, startPoint y: 349, endPoint x: 306, endPoint y: 282, distance: 180.4
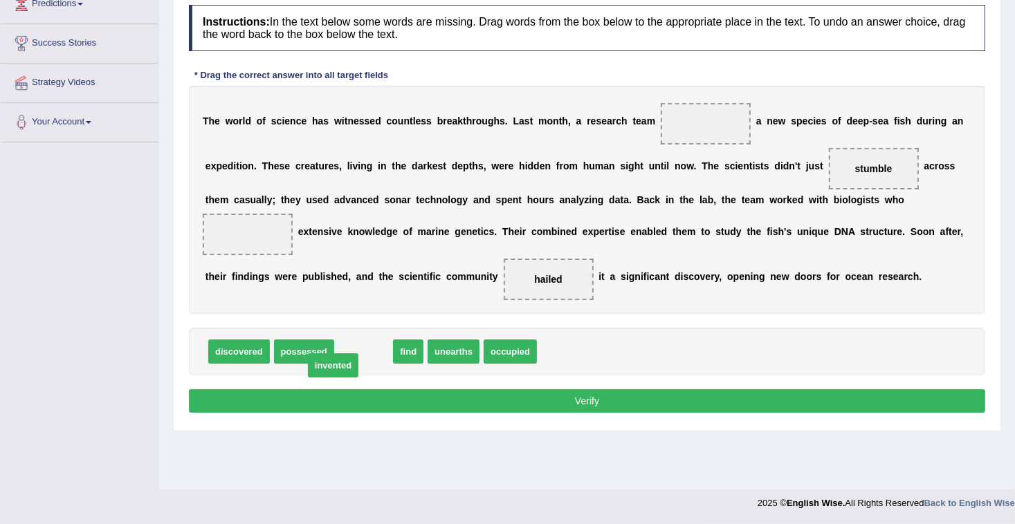
drag, startPoint x: 338, startPoint y: 349, endPoint x: 308, endPoint y: 363, distance: 33.4
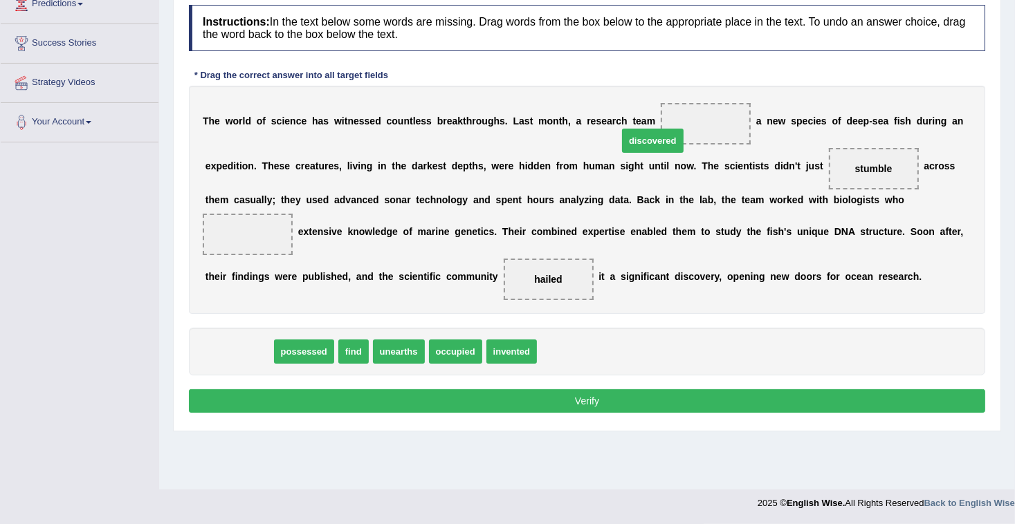
drag, startPoint x: 239, startPoint y: 355, endPoint x: 677, endPoint y: 121, distance: 496.4
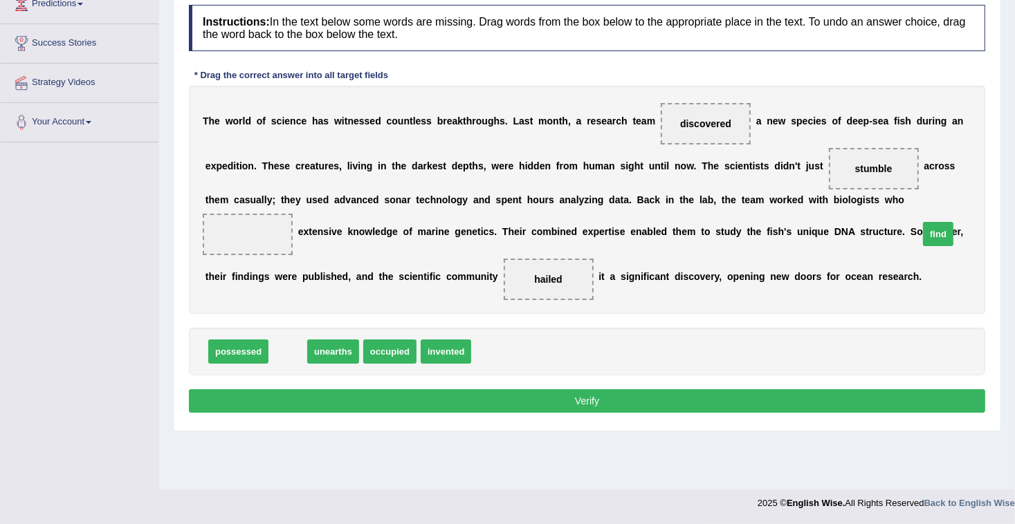
drag, startPoint x: 291, startPoint y: 350, endPoint x: 941, endPoint y: 224, distance: 662.4
click at [953, 227] on span "find" at bounding box center [938, 234] width 30 height 24
drag, startPoint x: 924, startPoint y: 221, endPoint x: 913, endPoint y: 224, distance: 11.4
click at [918, 221] on div "T h e w o r l d o f s c i e n c e h a s w i t n e s s e d c o u n t l e s s b r…" at bounding box center [587, 200] width 796 height 228
drag, startPoint x: 282, startPoint y: 351, endPoint x: 890, endPoint y: 223, distance: 622.1
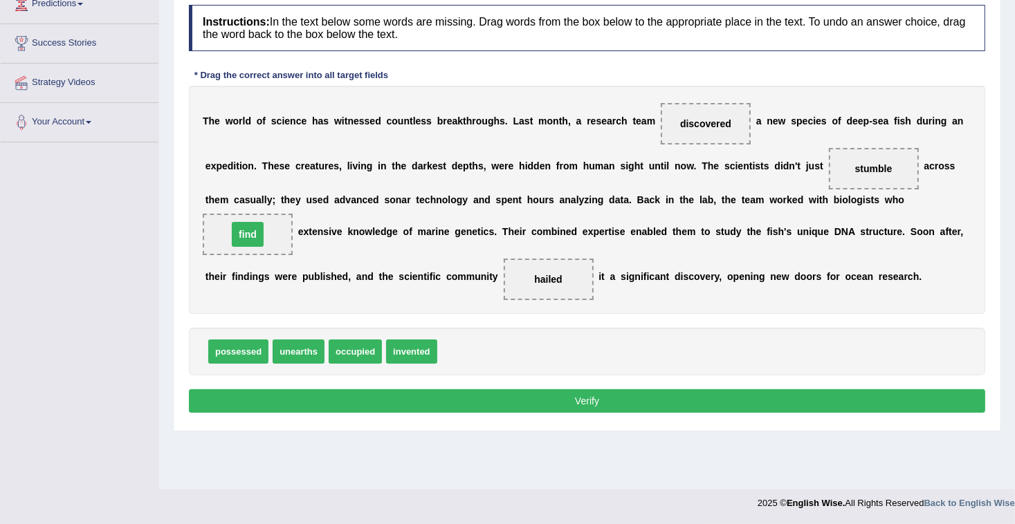
click at [789, 401] on button "Verify" at bounding box center [587, 401] width 796 height 24
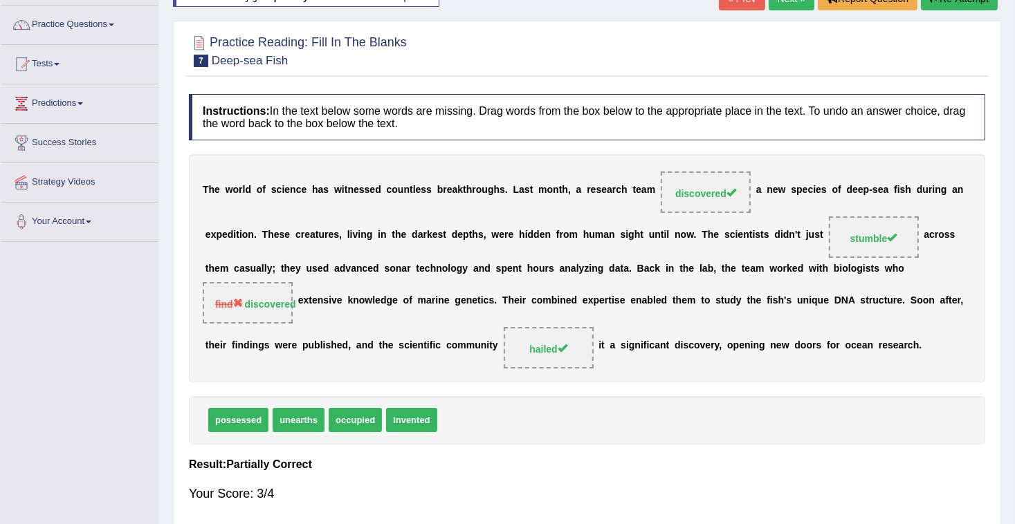
scroll to position [36, 0]
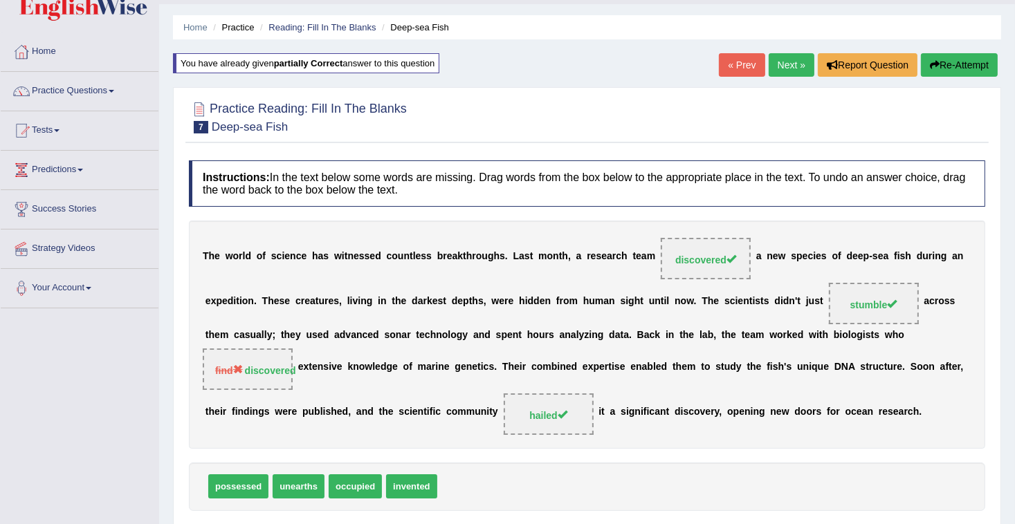
click at [952, 67] on button "Re-Attempt" at bounding box center [959, 65] width 77 height 24
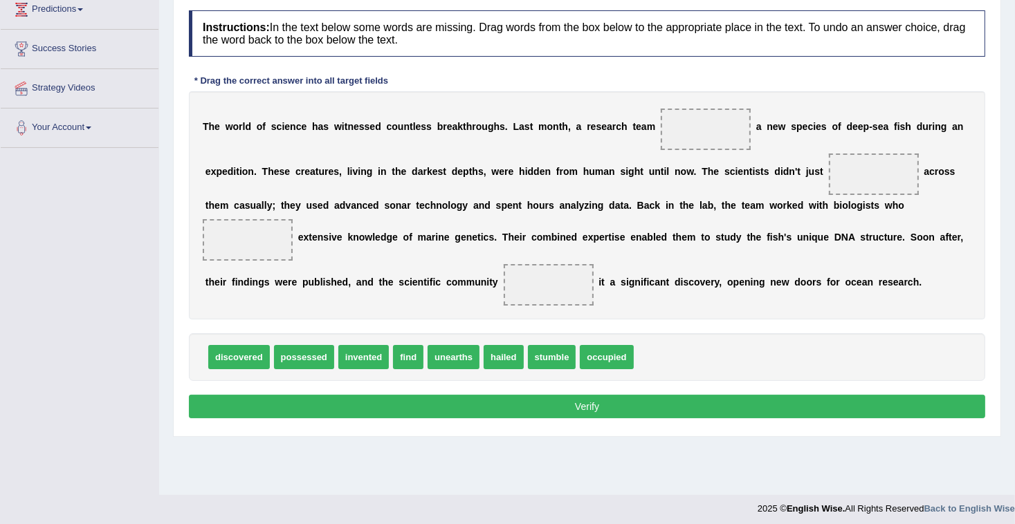
scroll to position [202, 0]
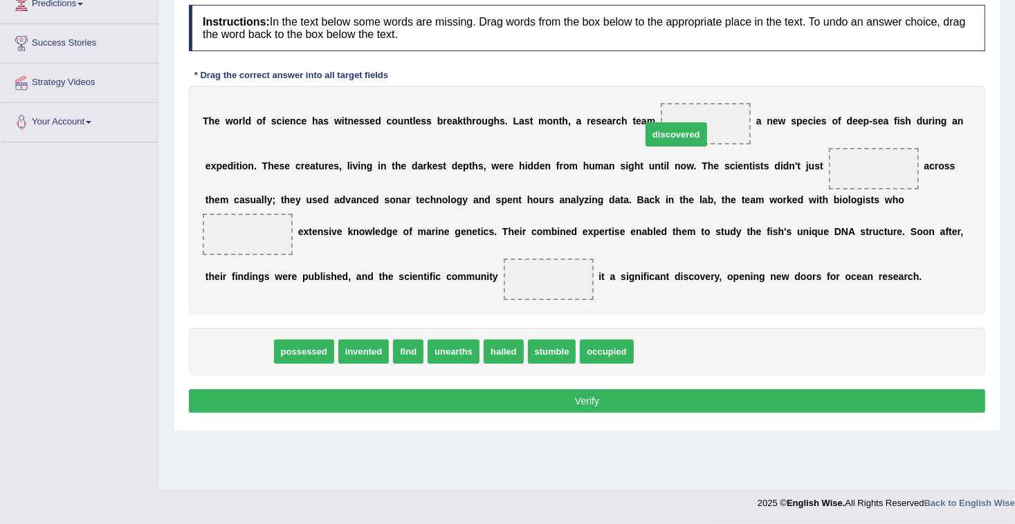
drag, startPoint x: 244, startPoint y: 351, endPoint x: 681, endPoint y: 134, distance: 488.2
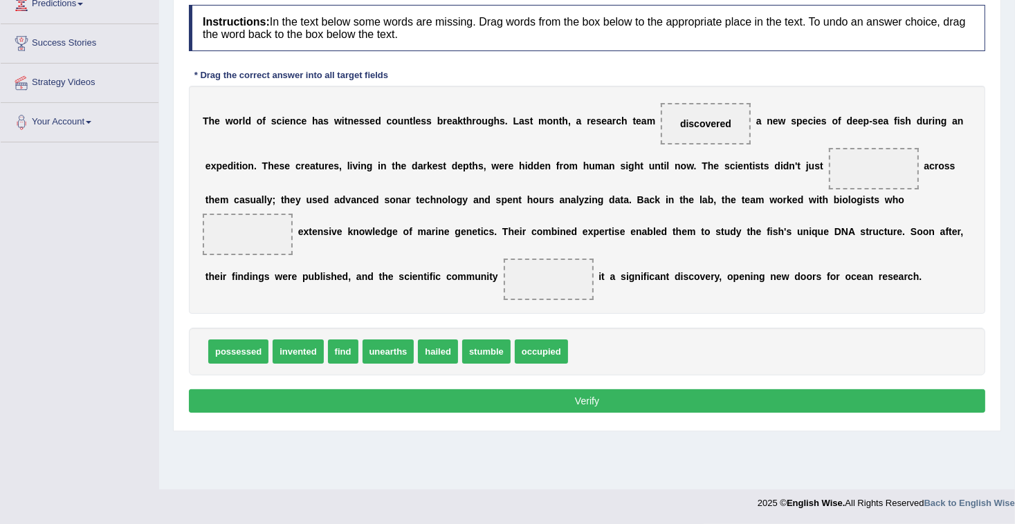
click at [508, 403] on button "Verify" at bounding box center [587, 401] width 796 height 24
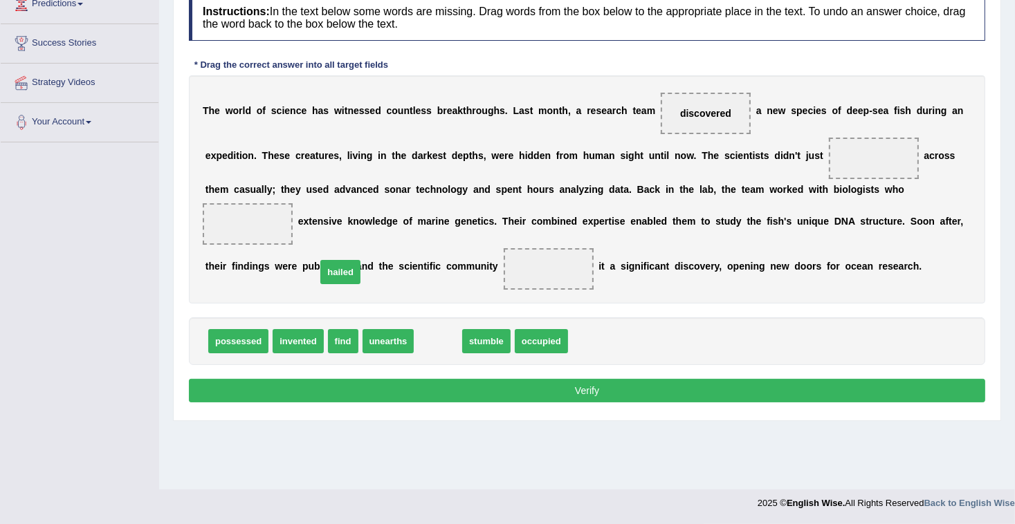
drag, startPoint x: 430, startPoint y: 343, endPoint x: 332, endPoint y: 274, distance: 119.6
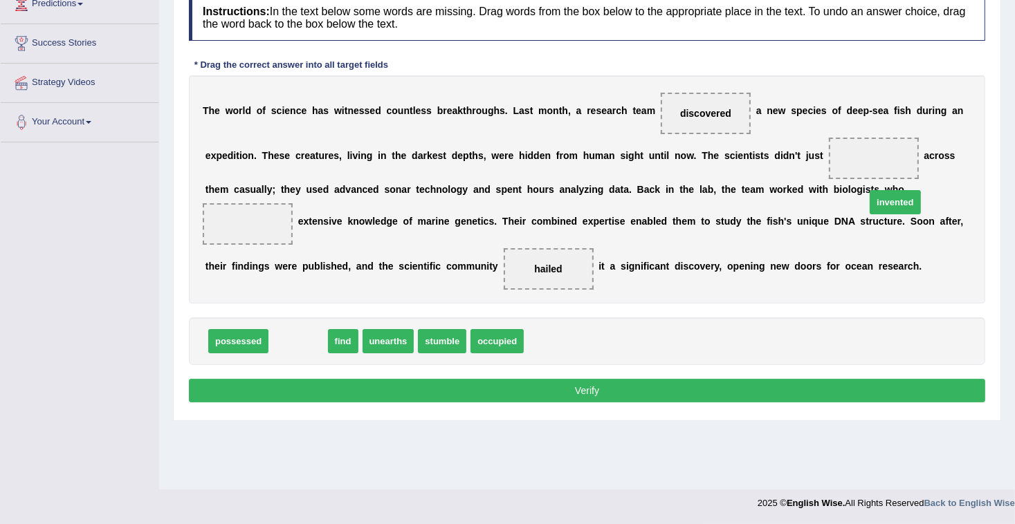
drag, startPoint x: 300, startPoint y: 343, endPoint x: 898, endPoint y: 205, distance: 613.5
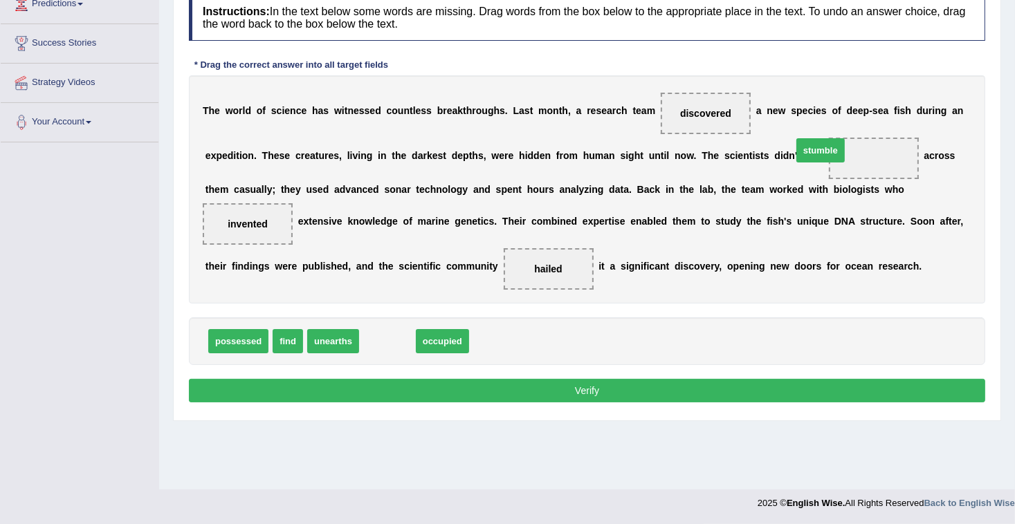
drag, startPoint x: 369, startPoint y: 342, endPoint x: 803, endPoint y: 152, distance: 473.4
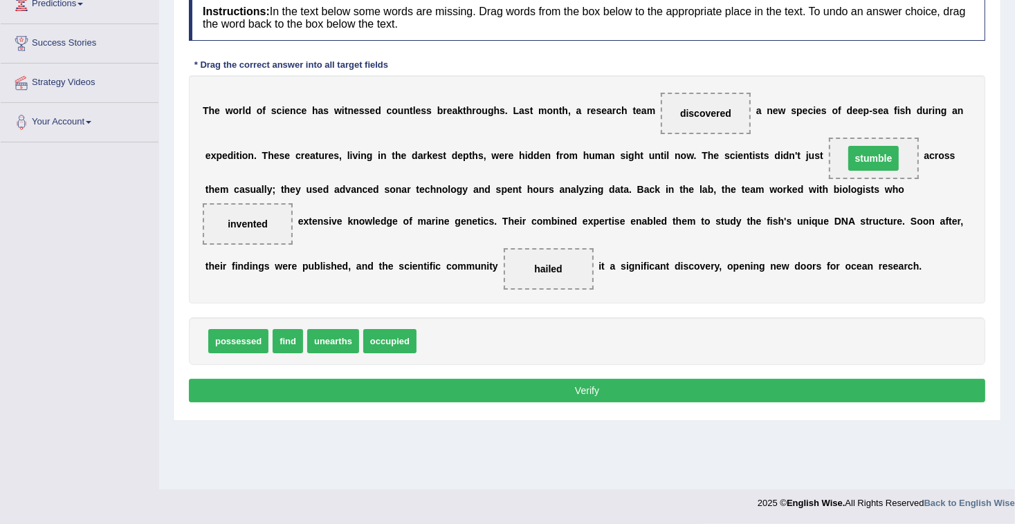
click at [719, 393] on button "Verify" at bounding box center [587, 391] width 796 height 24
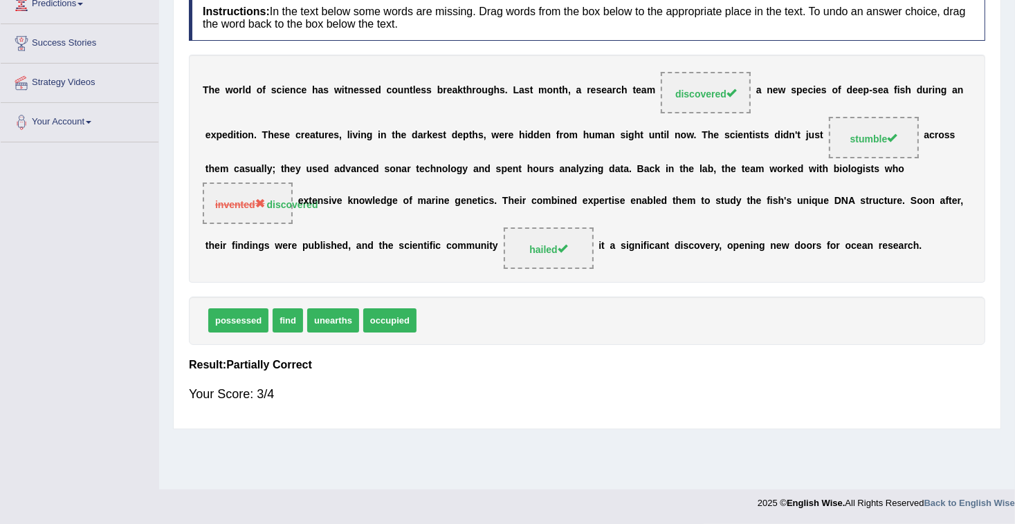
drag, startPoint x: 879, startPoint y: 189, endPoint x: 852, endPoint y: 188, distance: 27.0
click at [293, 188] on span "invented discovered" at bounding box center [248, 204] width 90 height 42
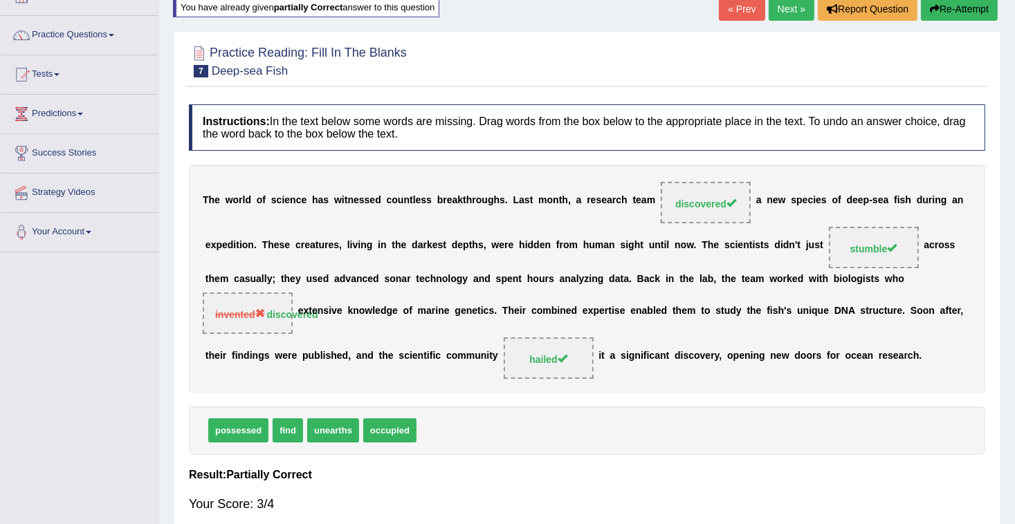
scroll to position [91, 0]
click at [946, 16] on button "Re-Attempt" at bounding box center [959, 10] width 77 height 24
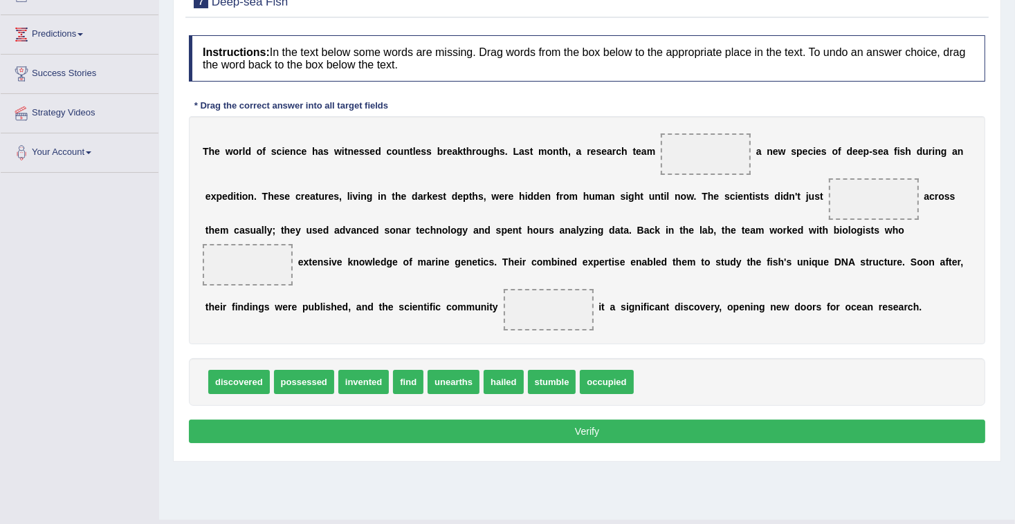
scroll to position [202, 0]
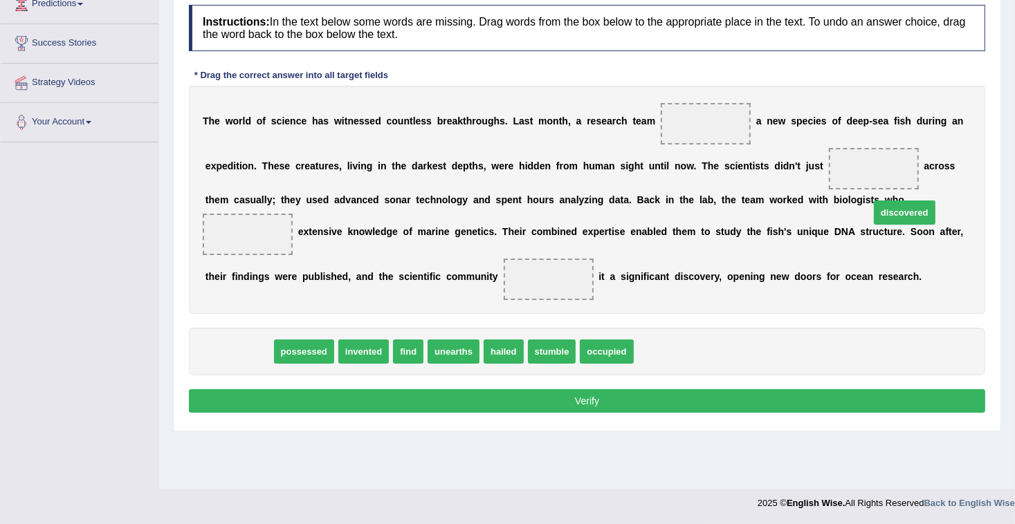
drag, startPoint x: 221, startPoint y: 351, endPoint x: 886, endPoint y: 212, distance: 679.9
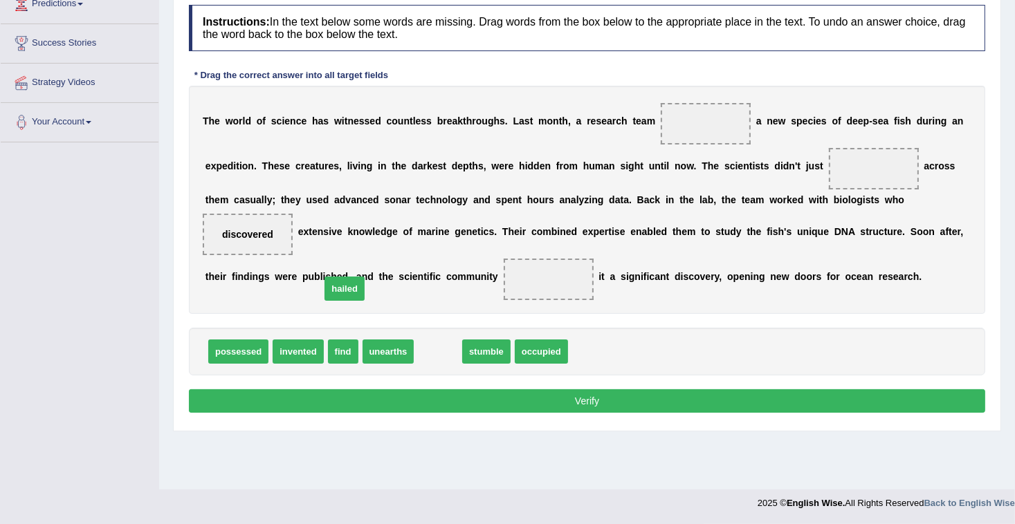
drag, startPoint x: 427, startPoint y: 349, endPoint x: 333, endPoint y: 286, distance: 112.6
drag, startPoint x: 596, startPoint y: 246, endPoint x: 833, endPoint y: 143, distance: 258.4
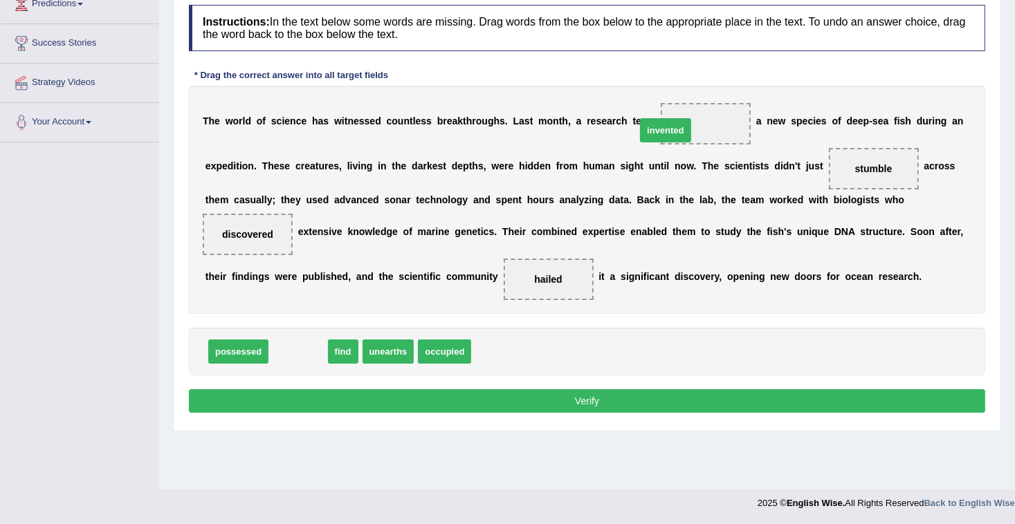
drag, startPoint x: 293, startPoint y: 349, endPoint x: 661, endPoint y: 127, distance: 428.9
click at [555, 395] on button "Verify" at bounding box center [587, 401] width 796 height 24
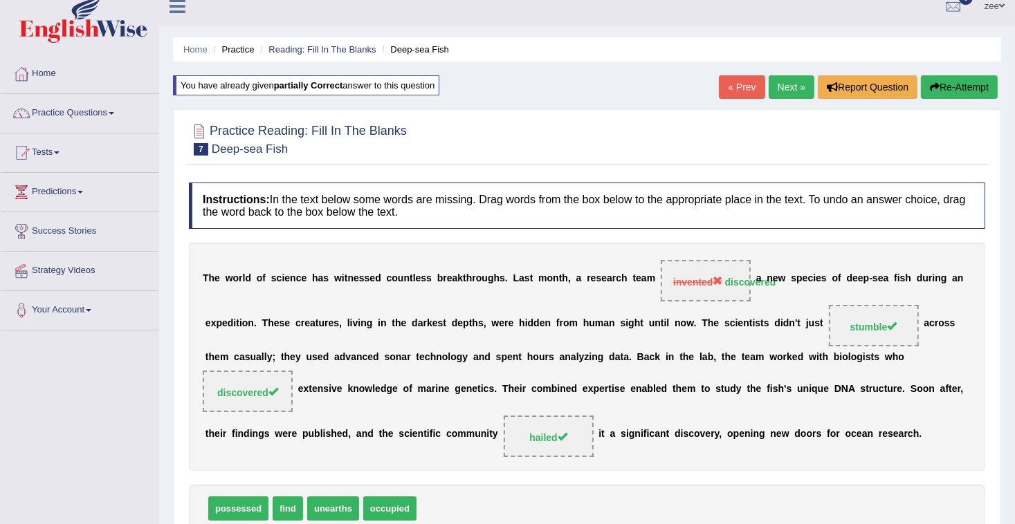
scroll to position [0, 0]
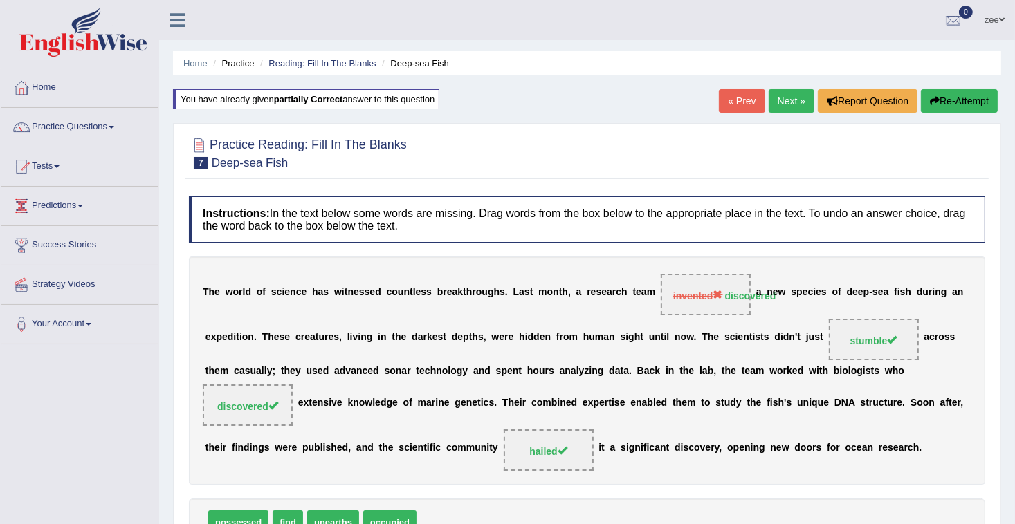
click at [933, 107] on button "Re-Attempt" at bounding box center [959, 101] width 77 height 24
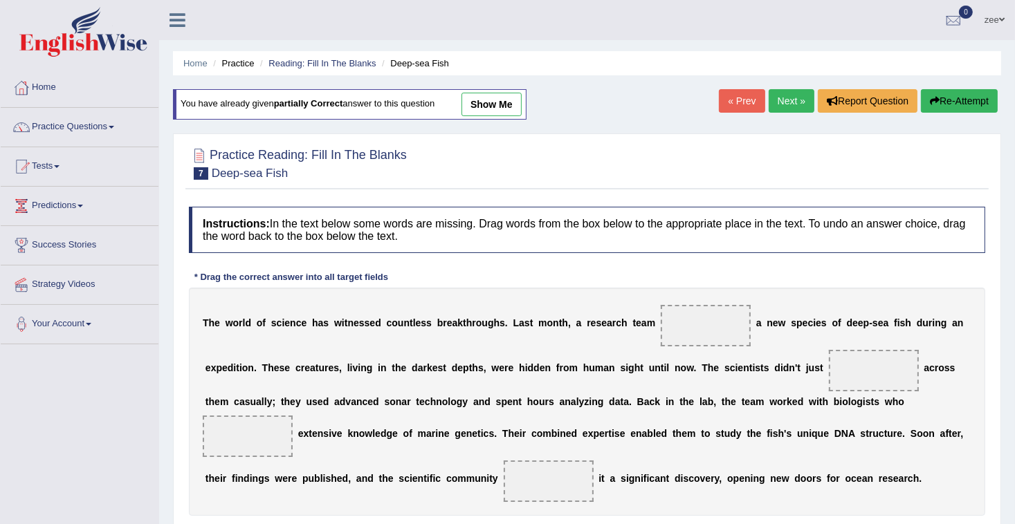
click at [791, 100] on link "Next »" at bounding box center [792, 101] width 46 height 24
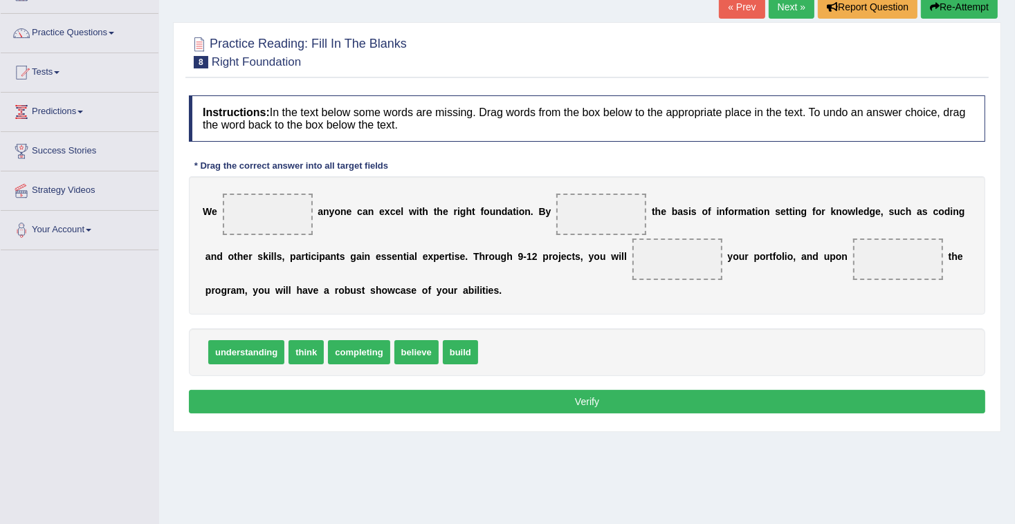
scroll to position [36, 0]
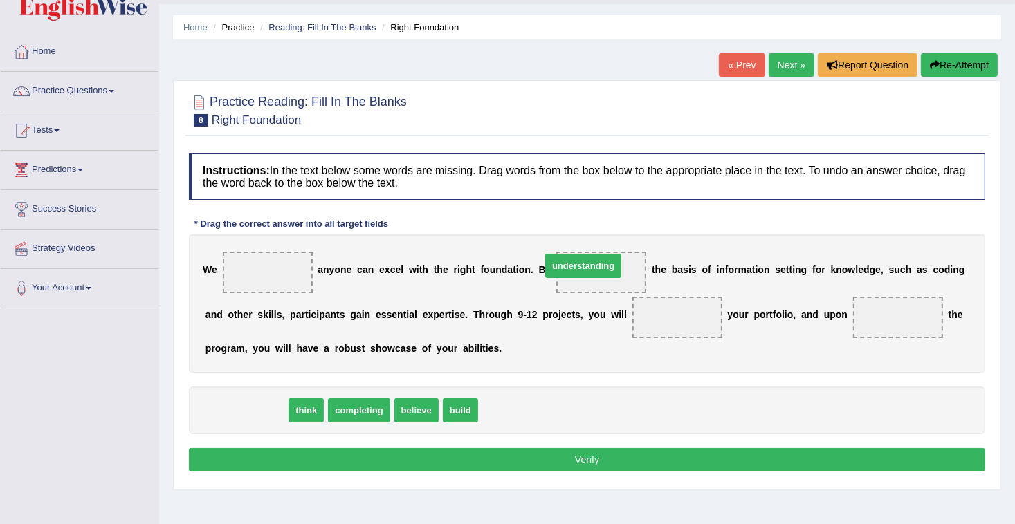
drag, startPoint x: 250, startPoint y: 416, endPoint x: 587, endPoint y: 271, distance: 366.6
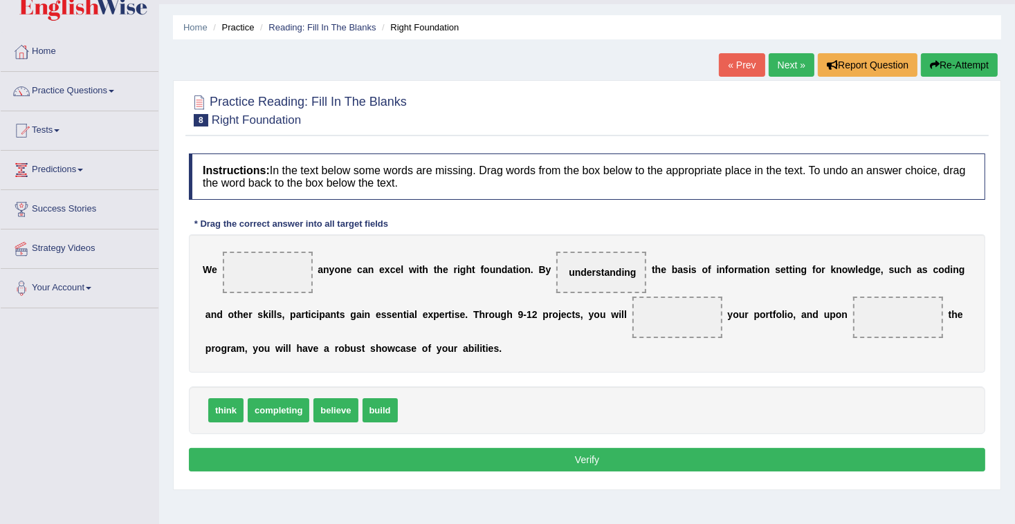
click at [459, 326] on div "W e a n y o n e c a n e x c e l w i t h t h e r i g h t f o u n d a t i o n . B…" at bounding box center [587, 304] width 796 height 138
drag, startPoint x: 375, startPoint y: 415, endPoint x: 652, endPoint y: 337, distance: 287.6
click at [650, 332] on span "build" at bounding box center [677, 318] width 90 height 42
click at [603, 357] on div "W e a n y o n e c a n e x c e l w i t h t h e r i g h t f o u n d a t i o n . B…" at bounding box center [587, 304] width 796 height 138
drag, startPoint x: 279, startPoint y: 405, endPoint x: 834, endPoint y: 324, distance: 560.7
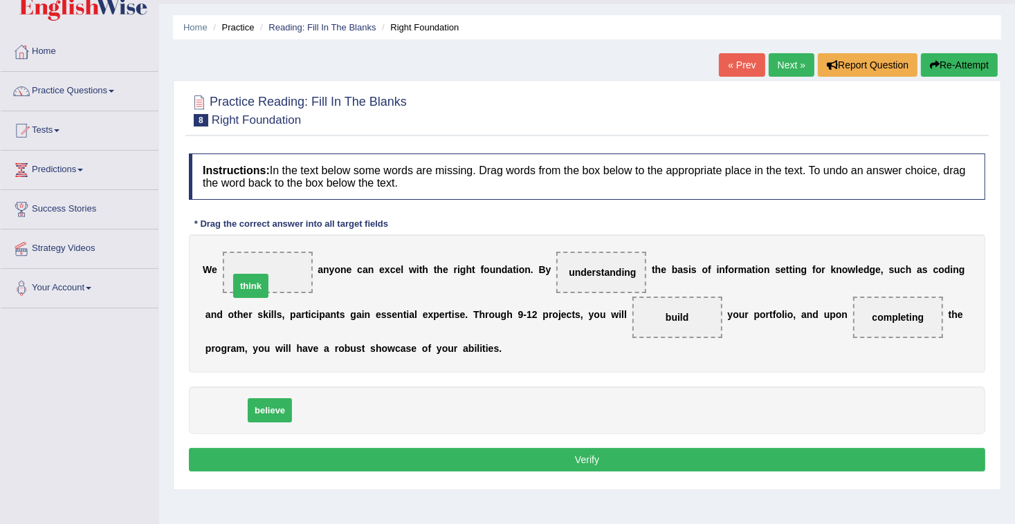
drag, startPoint x: 221, startPoint y: 410, endPoint x: 246, endPoint y: 285, distance: 127.0
click at [246, 285] on span at bounding box center [268, 273] width 90 height 42
click at [470, 457] on button "Verify" at bounding box center [587, 460] width 796 height 24
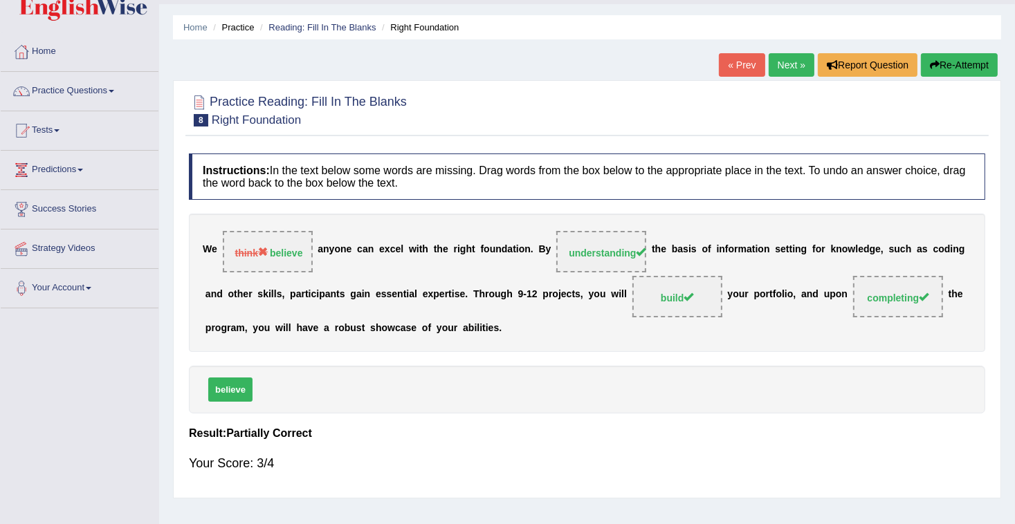
click at [949, 71] on button "Re-Attempt" at bounding box center [959, 65] width 77 height 24
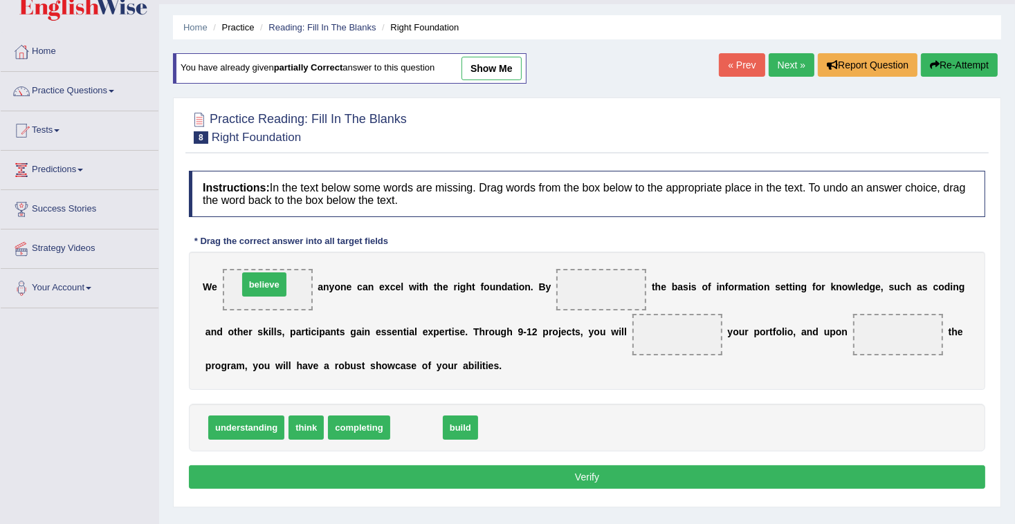
drag, startPoint x: 403, startPoint y: 425, endPoint x: 251, endPoint y: 282, distance: 209.0
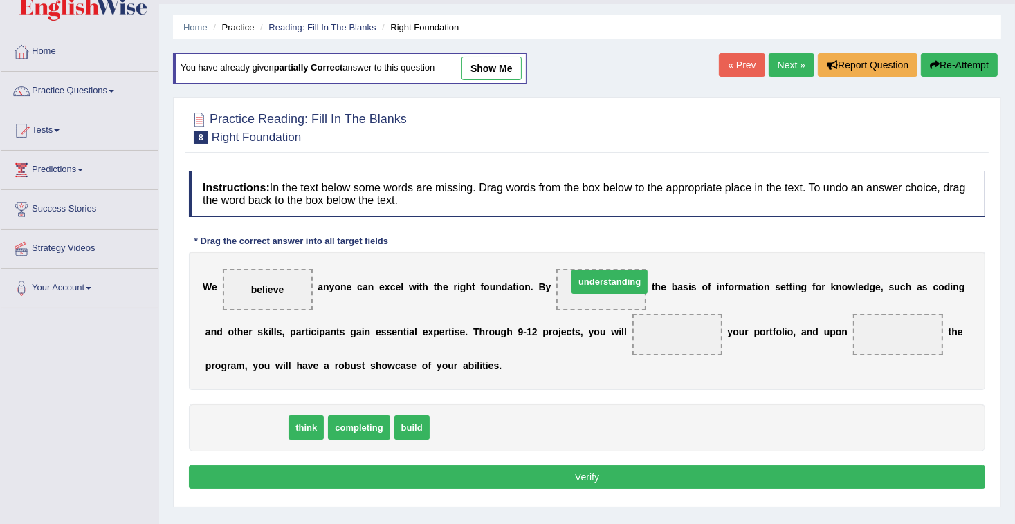
drag, startPoint x: 262, startPoint y: 432, endPoint x: 609, endPoint y: 287, distance: 376.2
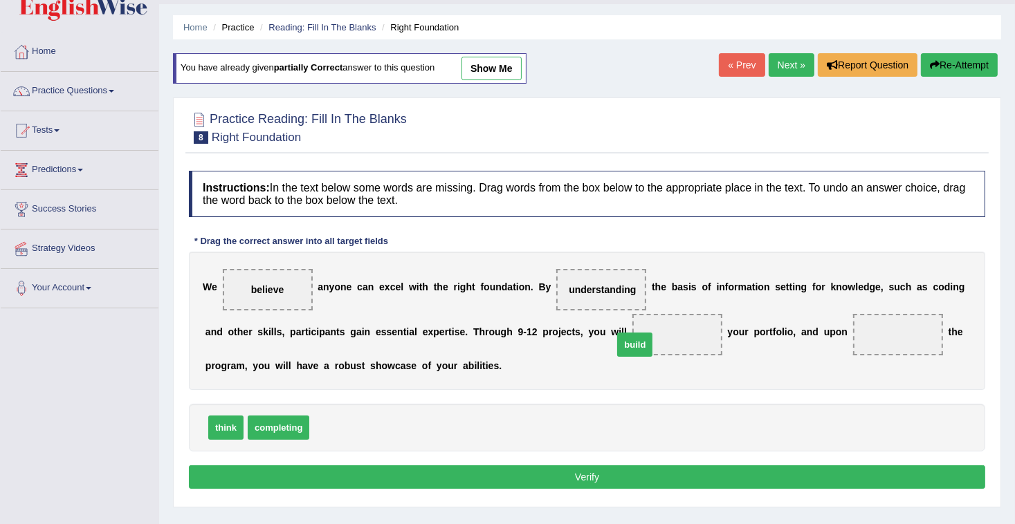
drag, startPoint x: 332, startPoint y: 428, endPoint x: 636, endPoint y: 345, distance: 314.9
drag, startPoint x: 282, startPoint y: 429, endPoint x: 877, endPoint y: 349, distance: 601.0
click at [774, 482] on button "Verify" at bounding box center [587, 478] width 796 height 24
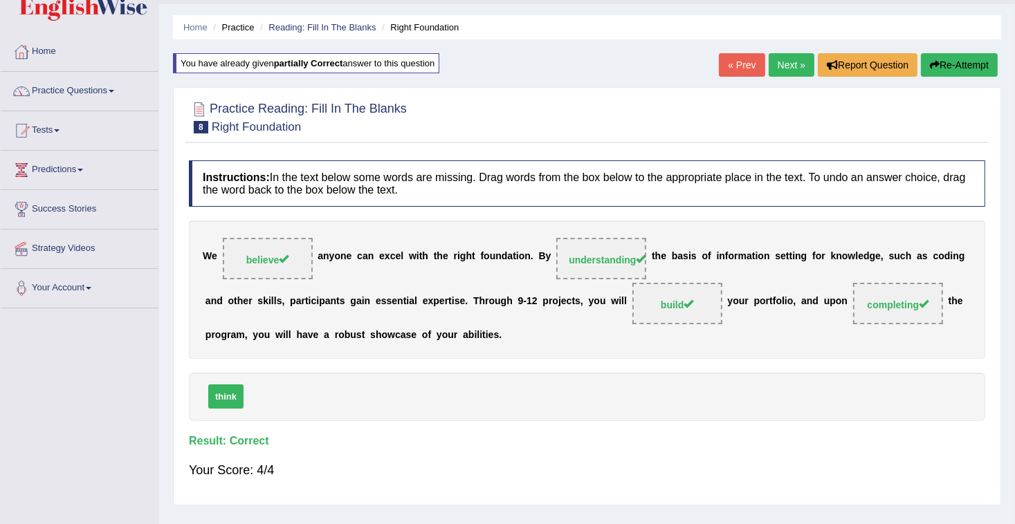
click at [805, 67] on link "Next »" at bounding box center [792, 65] width 46 height 24
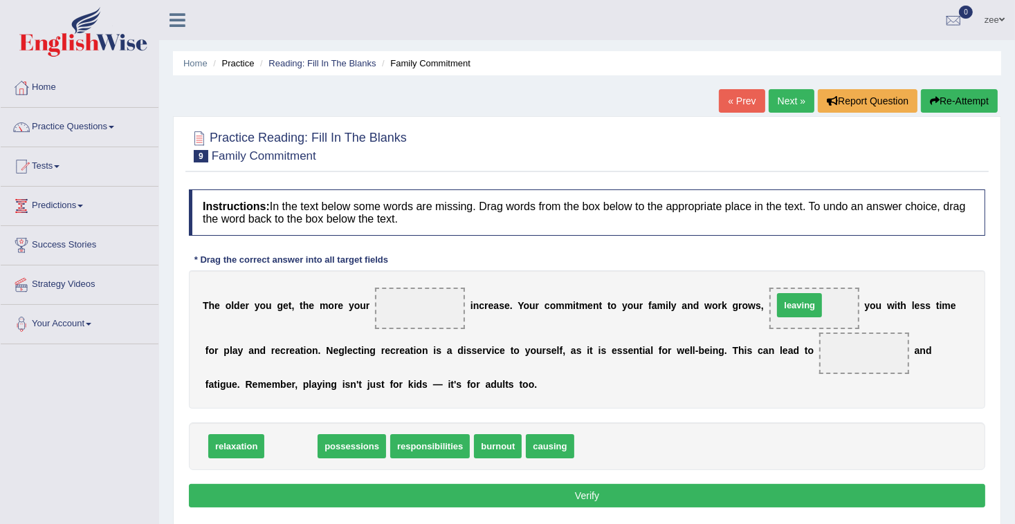
drag, startPoint x: 298, startPoint y: 445, endPoint x: 807, endPoint y: 304, distance: 527.7
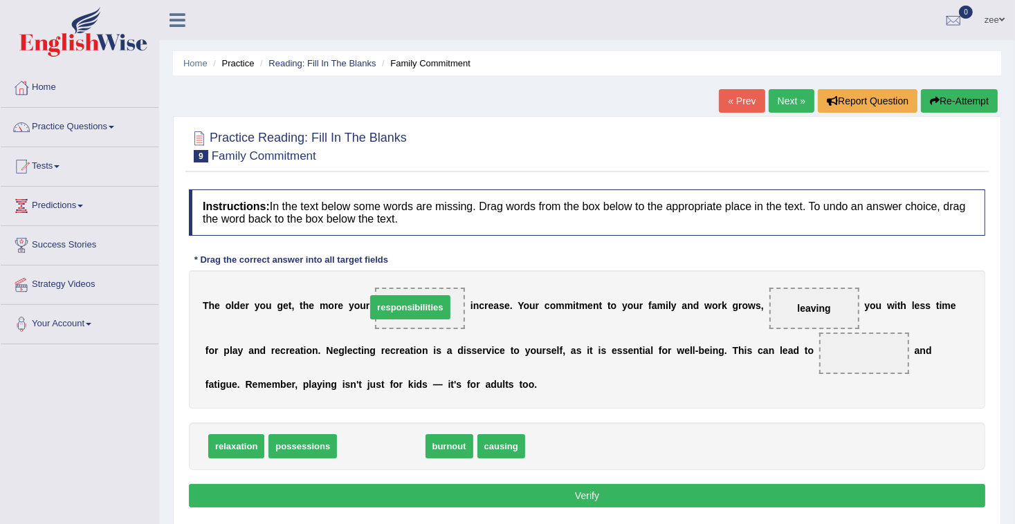
drag, startPoint x: 354, startPoint y: 449, endPoint x: 382, endPoint y: 311, distance: 140.6
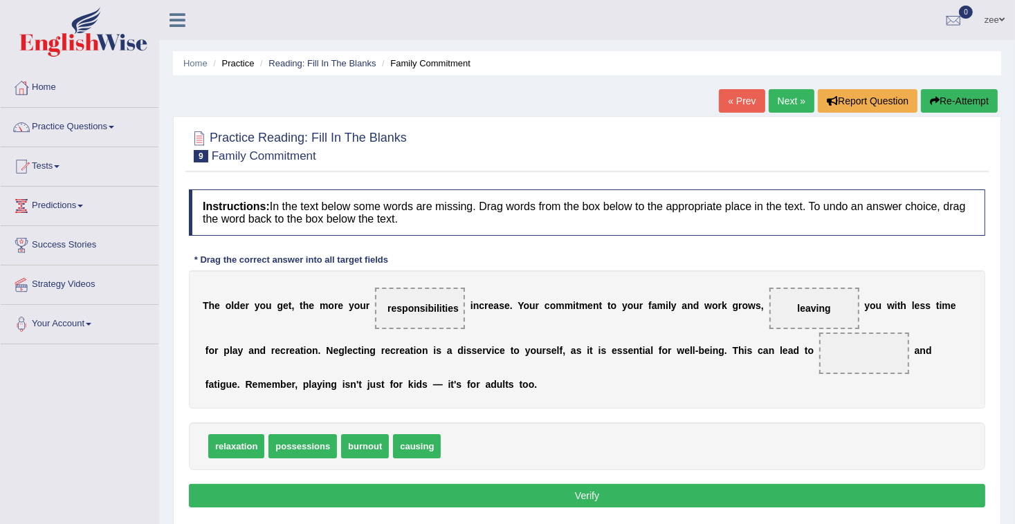
click at [601, 355] on b "s" at bounding box center [604, 350] width 6 height 11
drag, startPoint x: 346, startPoint y: 443, endPoint x: 786, endPoint y: 345, distance: 451.0
click at [708, 497] on button "Verify" at bounding box center [587, 496] width 796 height 24
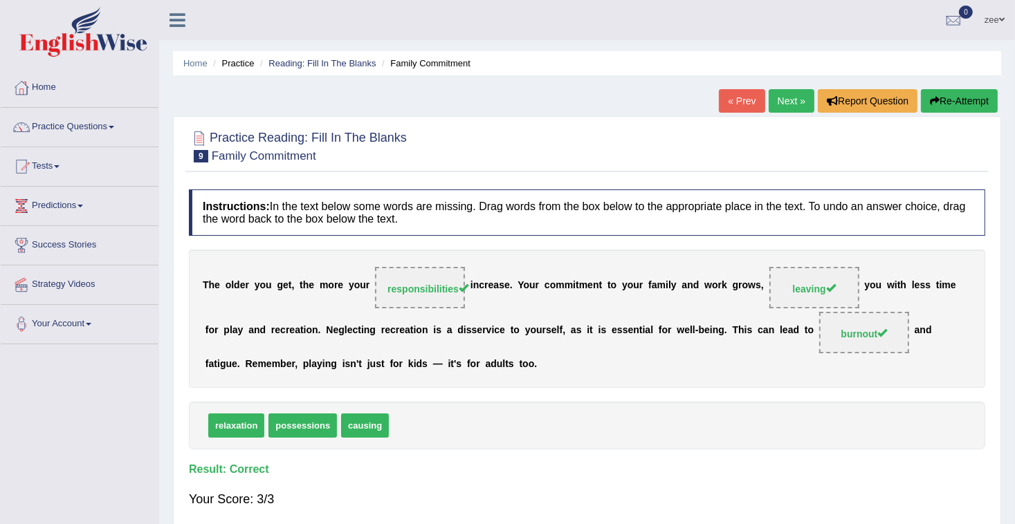
click at [785, 102] on link "Next »" at bounding box center [792, 101] width 46 height 24
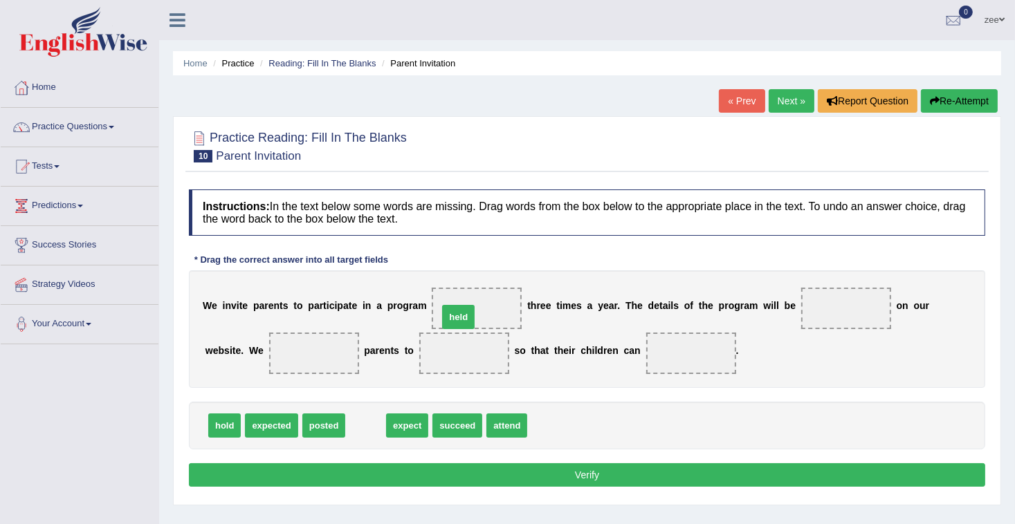
drag, startPoint x: 363, startPoint y: 428, endPoint x: 455, endPoint y: 319, distance: 142.8
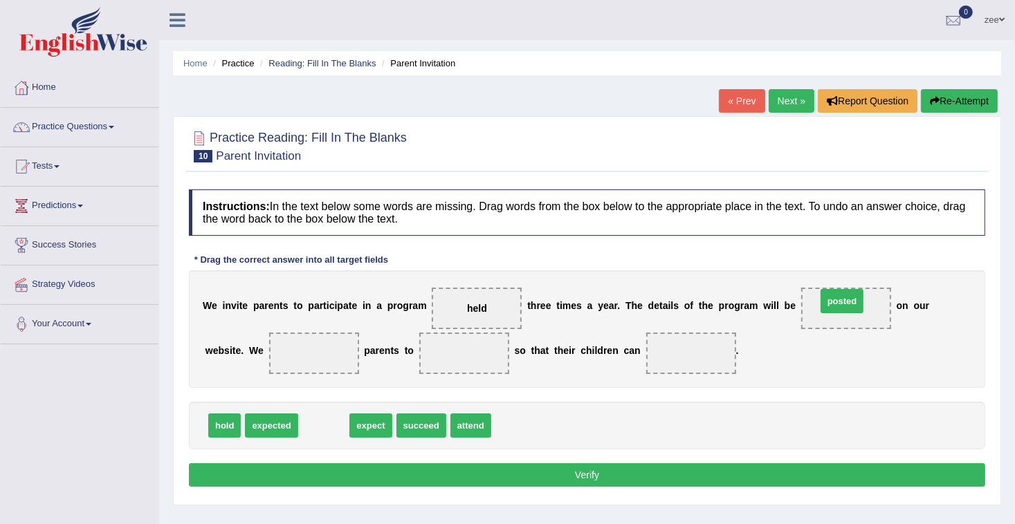
drag, startPoint x: 320, startPoint y: 429, endPoint x: 838, endPoint y: 304, distance: 532.9
drag, startPoint x: 320, startPoint y: 430, endPoint x: 257, endPoint y: 371, distance: 86.1
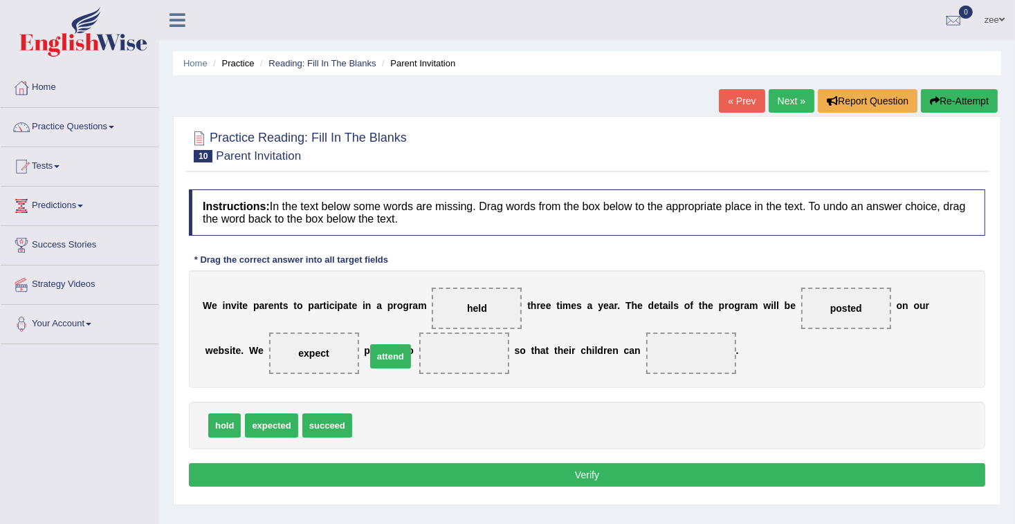
drag, startPoint x: 366, startPoint y: 423, endPoint x: 380, endPoint y: 354, distance: 70.6
drag, startPoint x: 313, startPoint y: 428, endPoint x: 592, endPoint y: 357, distance: 287.6
click at [464, 478] on button "Verify" at bounding box center [587, 476] width 796 height 24
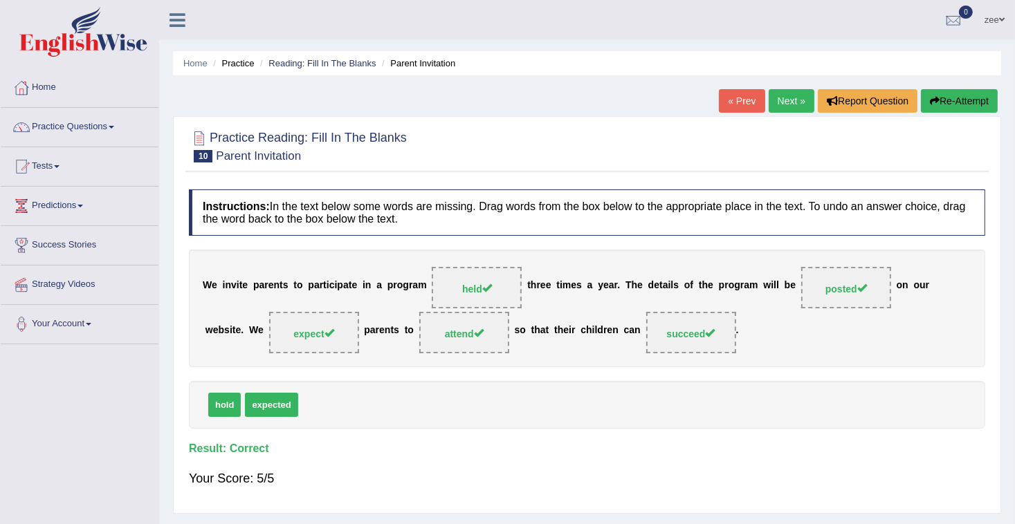
click at [796, 100] on link "Next »" at bounding box center [792, 101] width 46 height 24
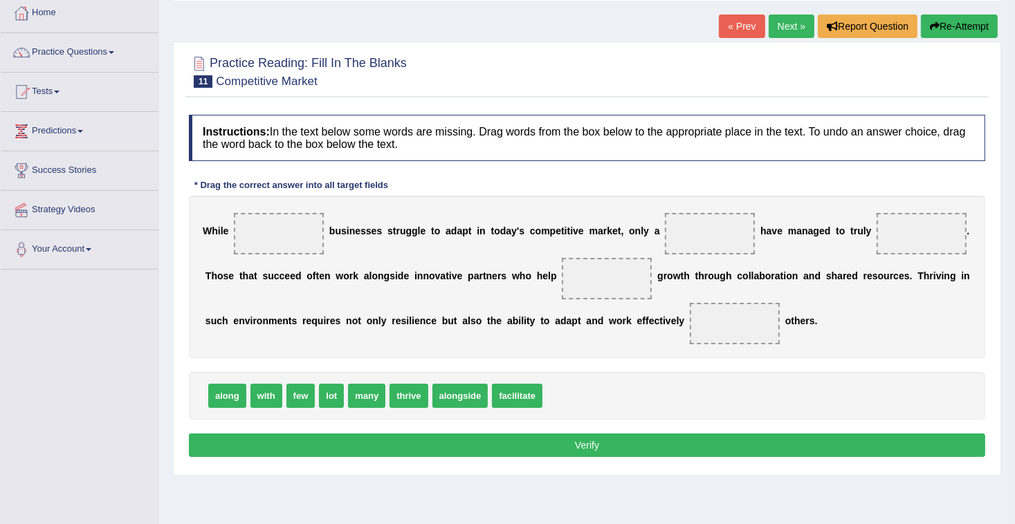
scroll to position [55, 0]
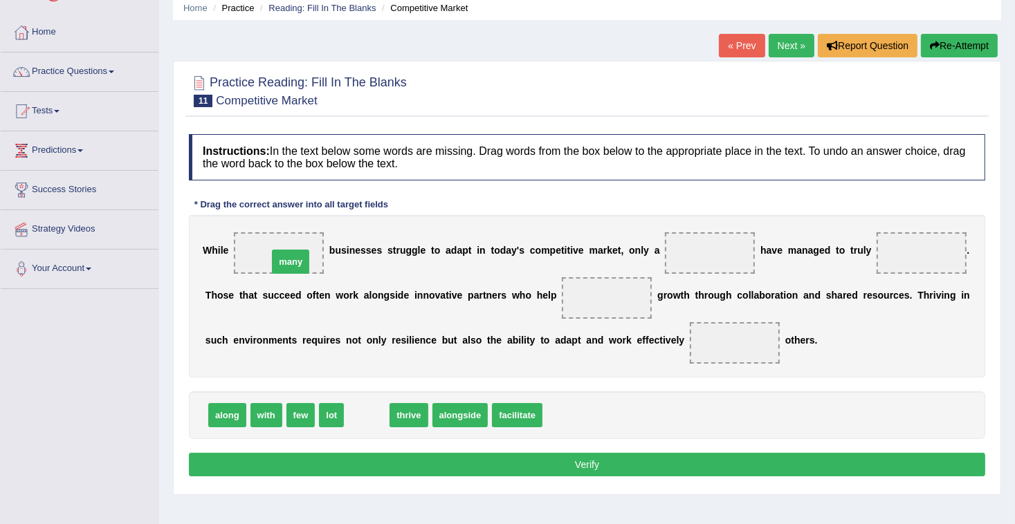
drag, startPoint x: 368, startPoint y: 417, endPoint x: 292, endPoint y: 264, distance: 171.4
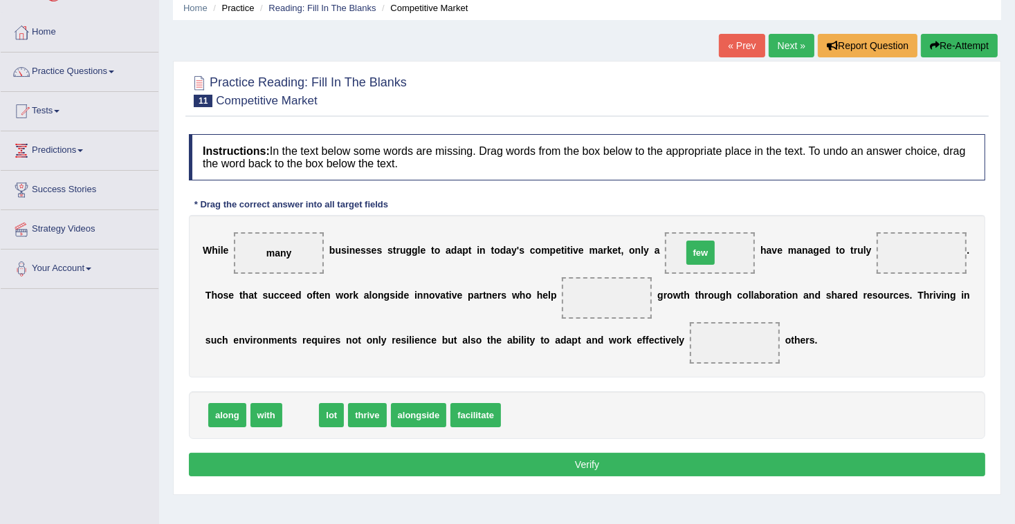
drag, startPoint x: 297, startPoint y: 414, endPoint x: 697, endPoint y: 252, distance: 431.7
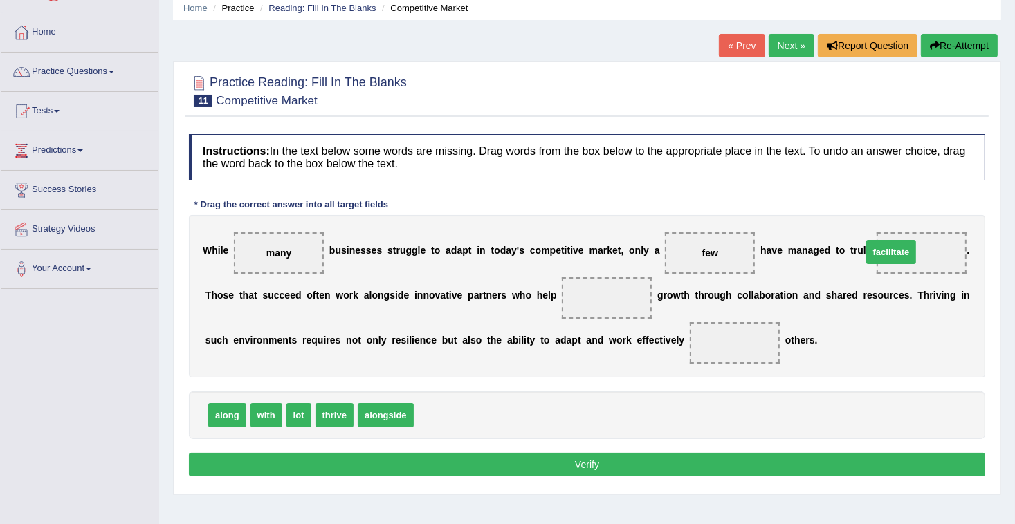
drag, startPoint x: 432, startPoint y: 415, endPoint x: 880, endPoint y: 252, distance: 477.1
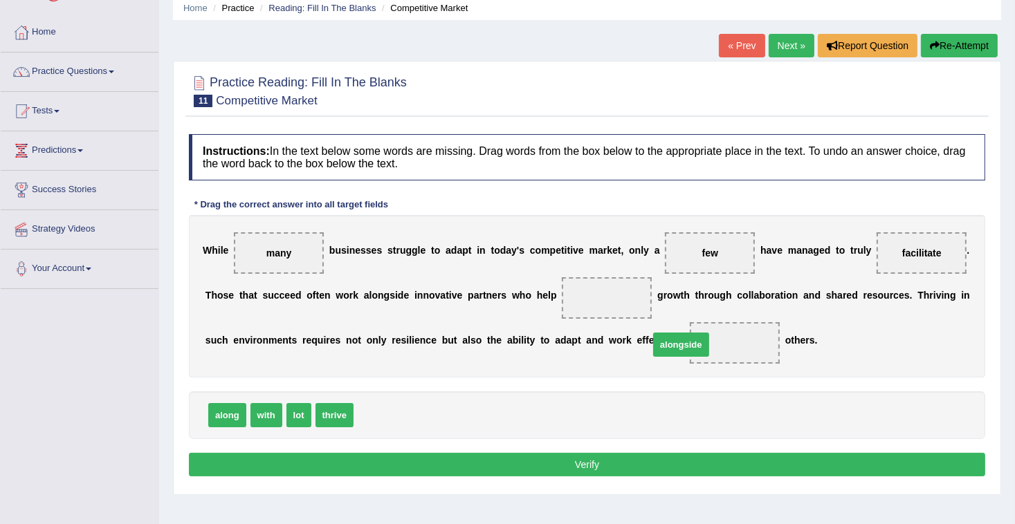
drag, startPoint x: 378, startPoint y: 418, endPoint x: 673, endPoint y: 347, distance: 303.7
drag, startPoint x: 262, startPoint y: 419, endPoint x: 553, endPoint y: 317, distance: 308.7
click at [404, 466] on button "Verify" at bounding box center [587, 465] width 796 height 24
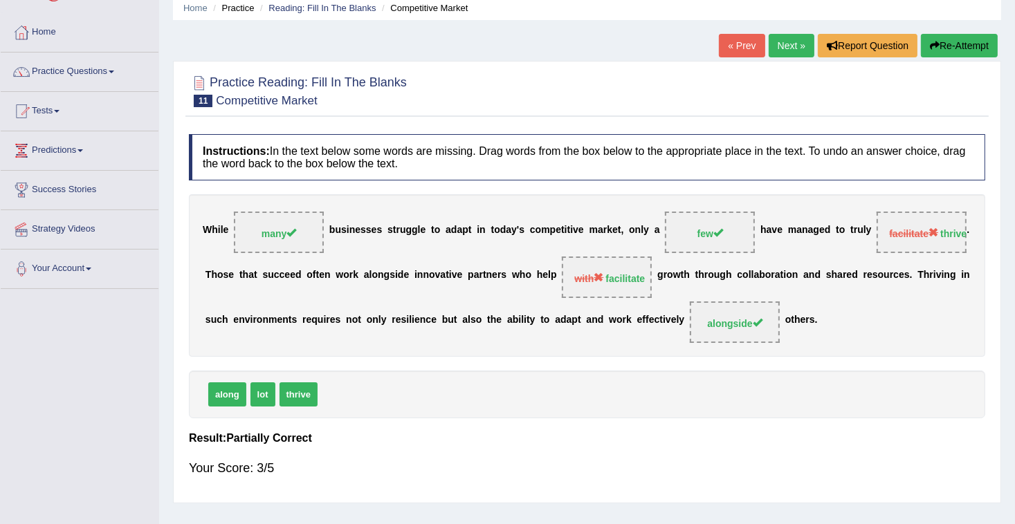
click at [939, 42] on button "Re-Attempt" at bounding box center [959, 46] width 77 height 24
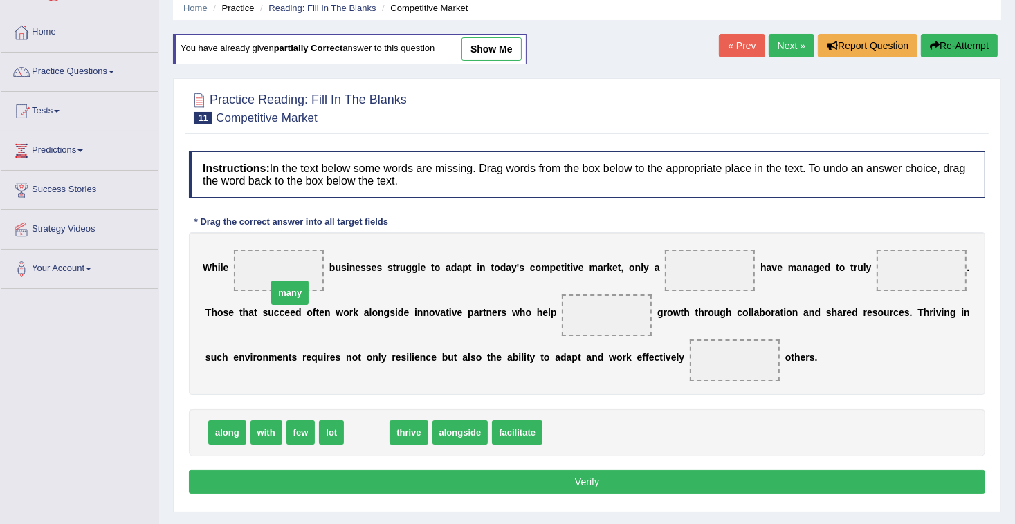
drag, startPoint x: 349, startPoint y: 433, endPoint x: 266, endPoint y: 282, distance: 172.8
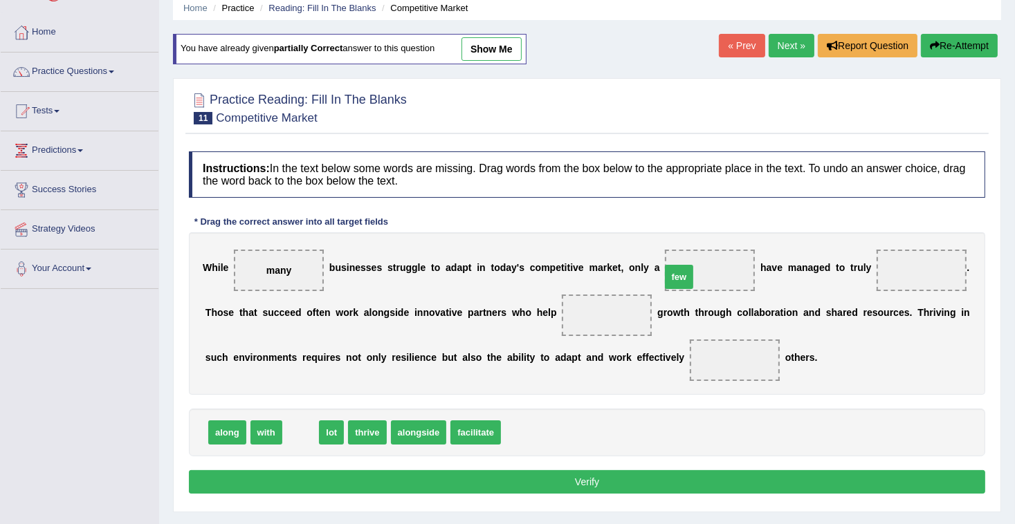
drag, startPoint x: 302, startPoint y: 436, endPoint x: 681, endPoint y: 280, distance: 409.2
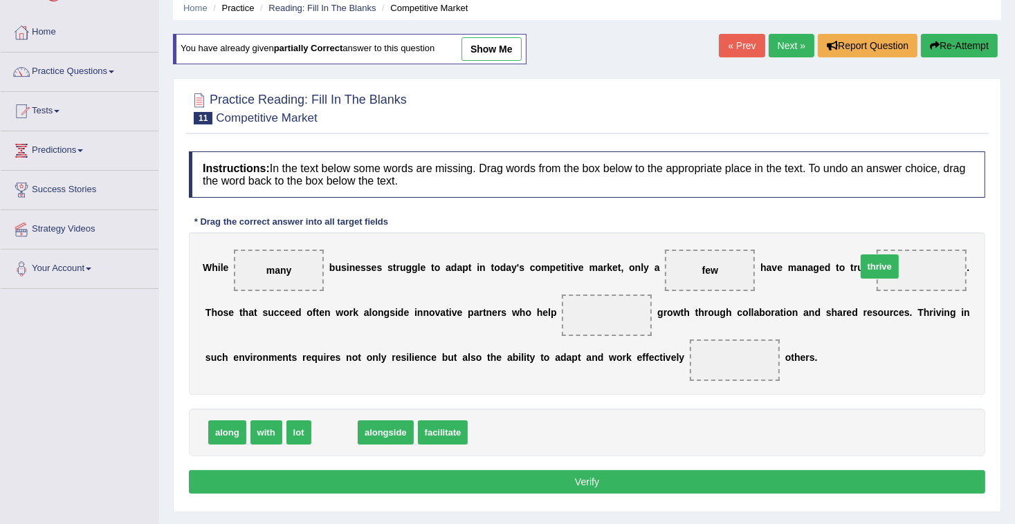
drag, startPoint x: 324, startPoint y: 437, endPoint x: 869, endPoint y: 271, distance: 569.9
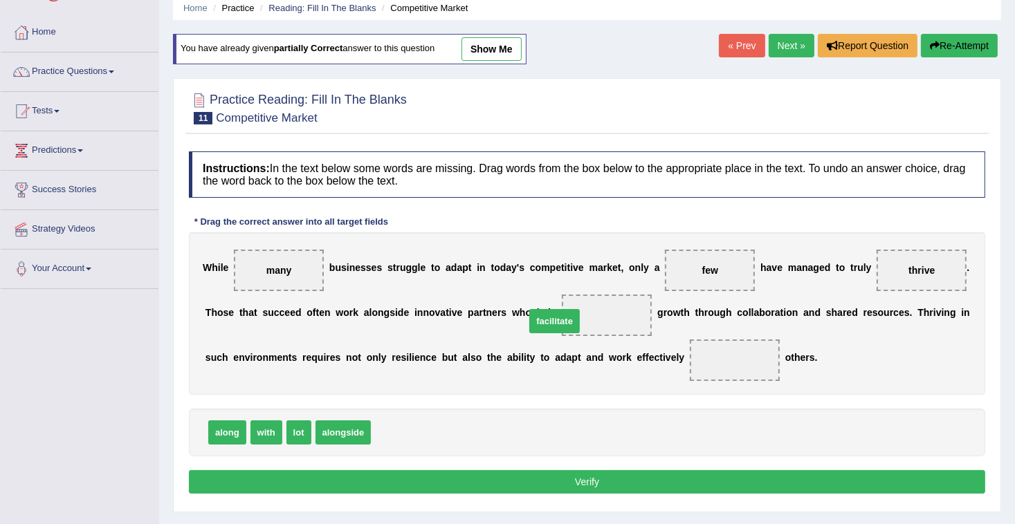
drag, startPoint x: 380, startPoint y: 432, endPoint x: 534, endPoint y: 320, distance: 190.3
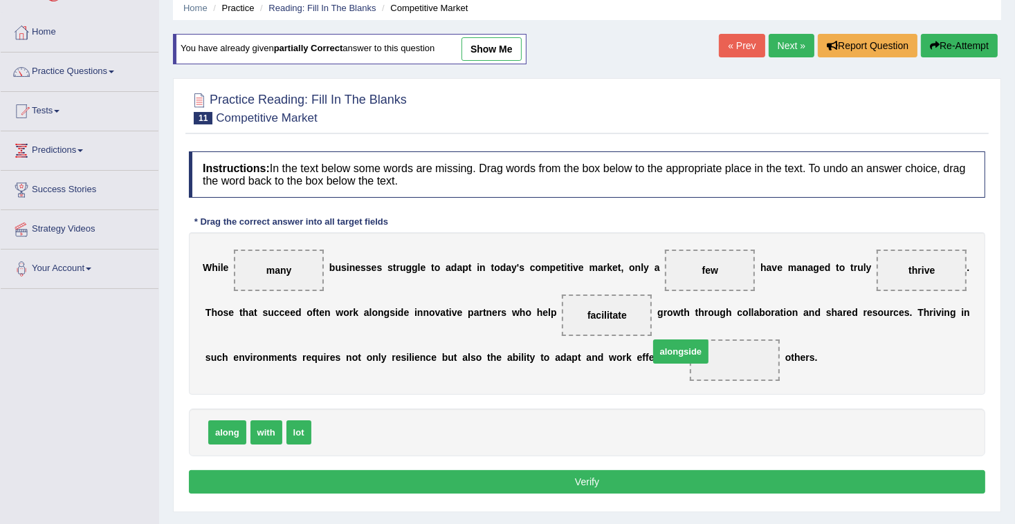
drag, startPoint x: 327, startPoint y: 428, endPoint x: 664, endPoint y: 347, distance: 346.5
click at [631, 484] on button "Verify" at bounding box center [587, 482] width 796 height 24
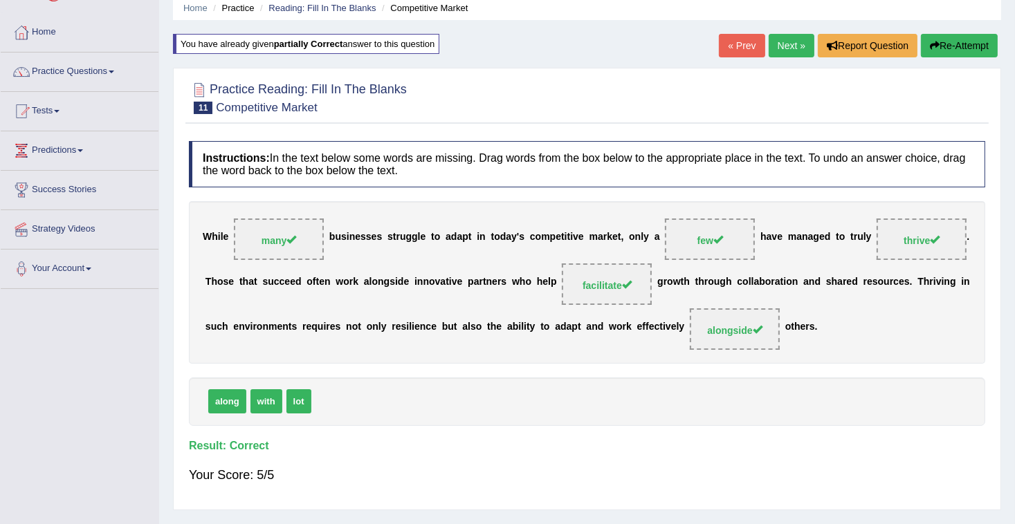
click at [791, 47] on link "Next »" at bounding box center [792, 46] width 46 height 24
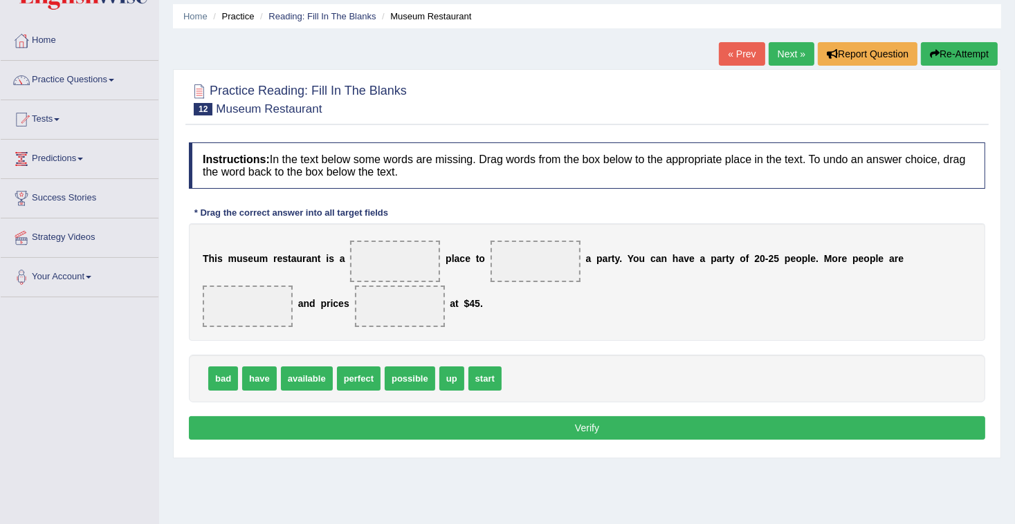
scroll to position [111, 0]
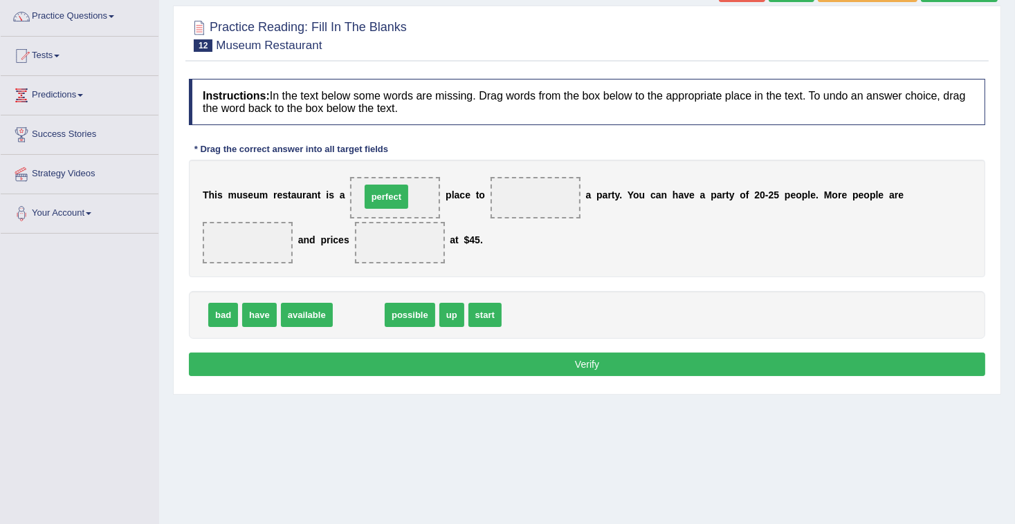
drag, startPoint x: 356, startPoint y: 318, endPoint x: 384, endPoint y: 199, distance: 121.5
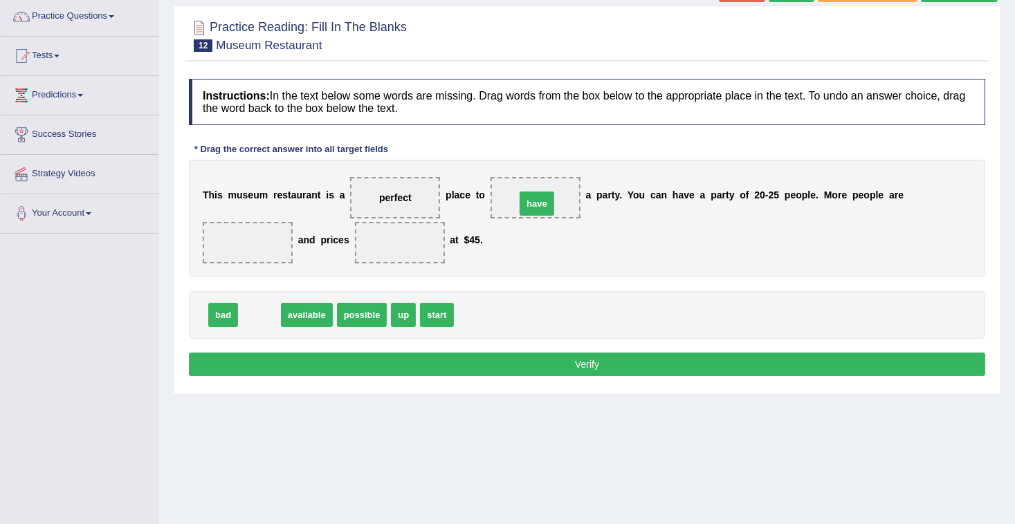
drag, startPoint x: 253, startPoint y: 318, endPoint x: 531, endPoint y: 207, distance: 298.9
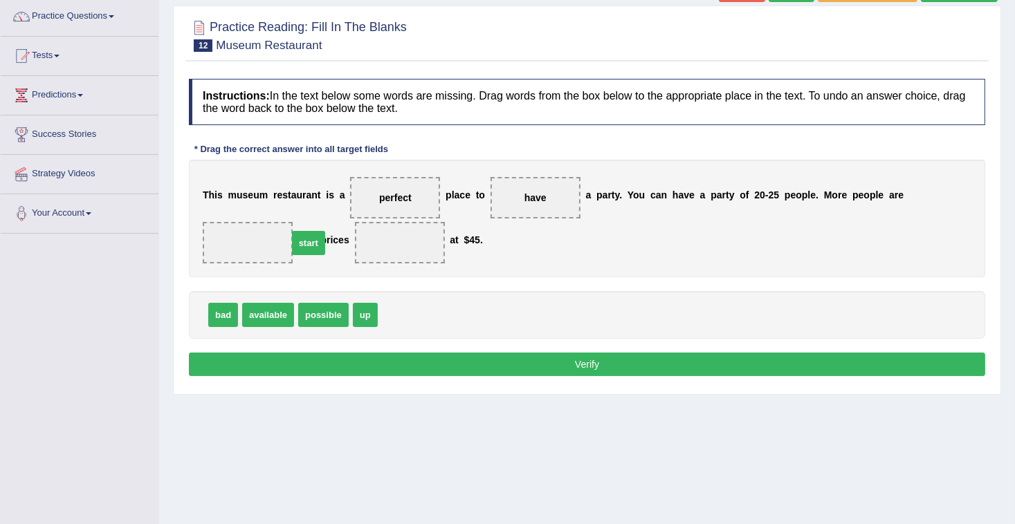
drag, startPoint x: 383, startPoint y: 315, endPoint x: 293, endPoint y: 243, distance: 115.2
drag, startPoint x: 329, startPoint y: 313, endPoint x: 937, endPoint y: 195, distance: 618.8
click at [439, 375] on div "Instructions: In the text below some words are missing. Drag words from the box…" at bounding box center [586, 229] width 803 height 315
click at [451, 371] on button "Verify" at bounding box center [587, 365] width 796 height 24
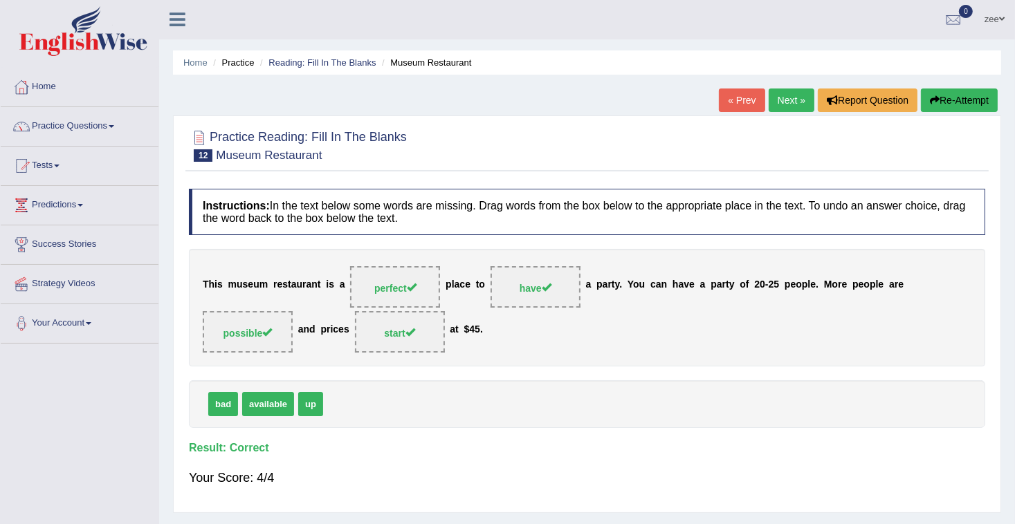
scroll to position [0, 0]
click at [787, 99] on link "Next »" at bounding box center [792, 101] width 46 height 24
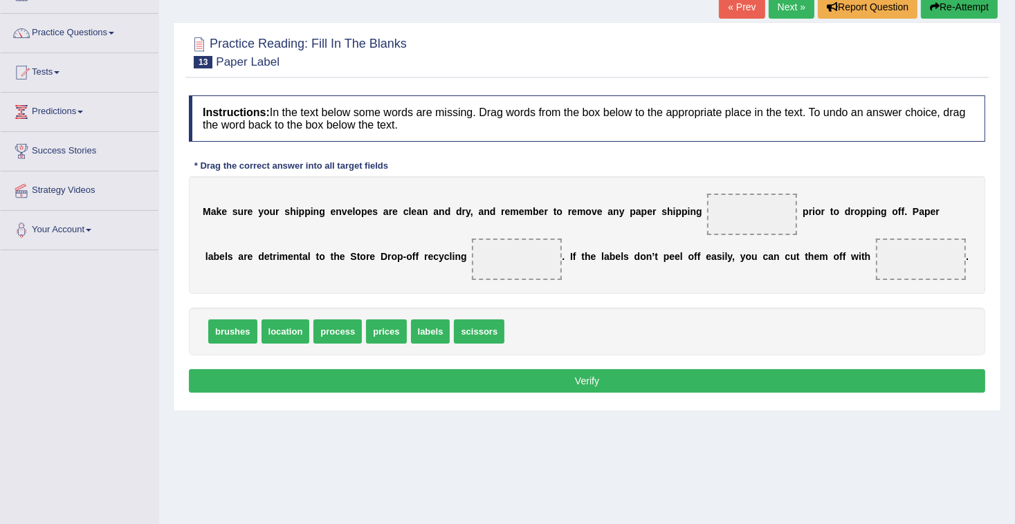
scroll to position [111, 0]
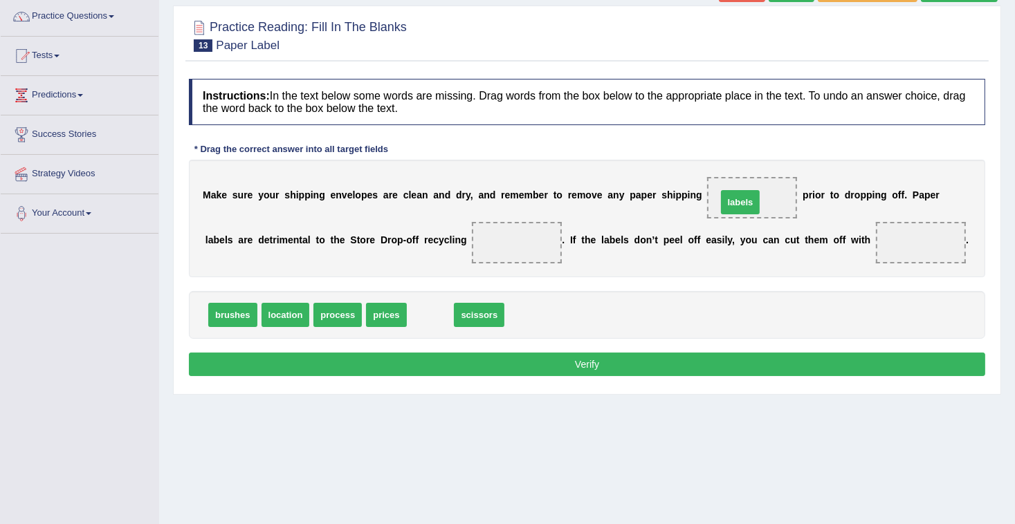
drag, startPoint x: 426, startPoint y: 318, endPoint x: 736, endPoint y: 205, distance: 329.8
drag, startPoint x: 421, startPoint y: 313, endPoint x: 845, endPoint y: 240, distance: 430.4
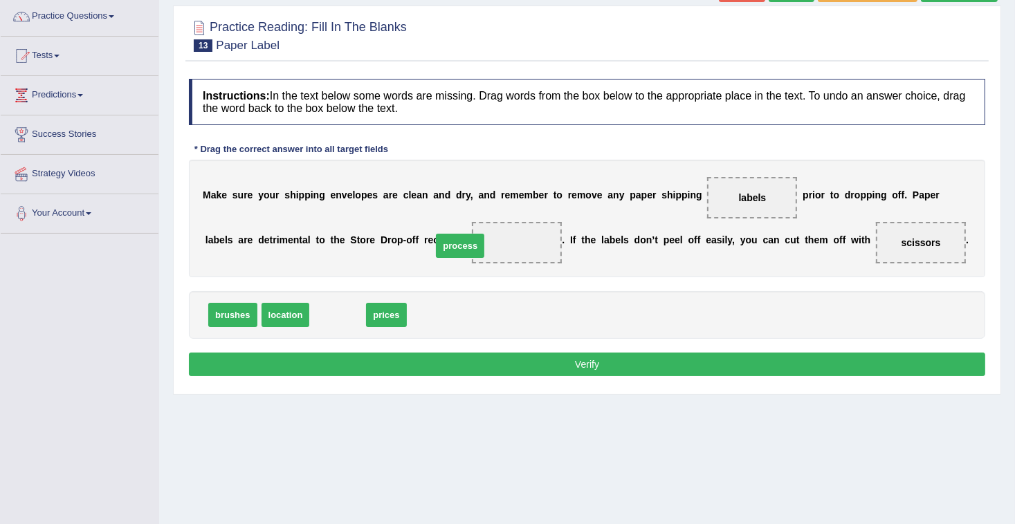
drag, startPoint x: 343, startPoint y: 315, endPoint x: 466, endPoint y: 246, distance: 140.6
click at [504, 367] on button "Verify" at bounding box center [587, 365] width 796 height 24
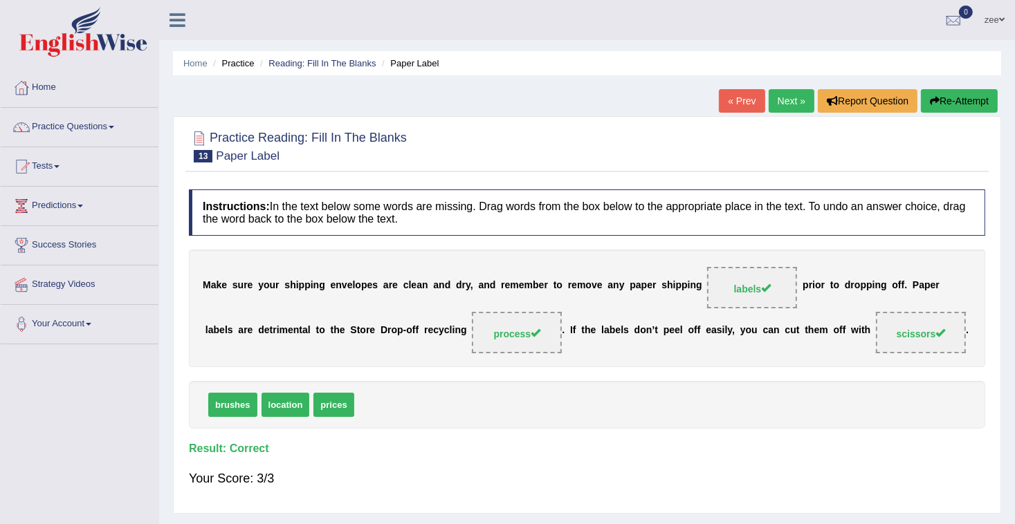
scroll to position [0, 0]
click at [797, 100] on link "Next »" at bounding box center [792, 101] width 46 height 24
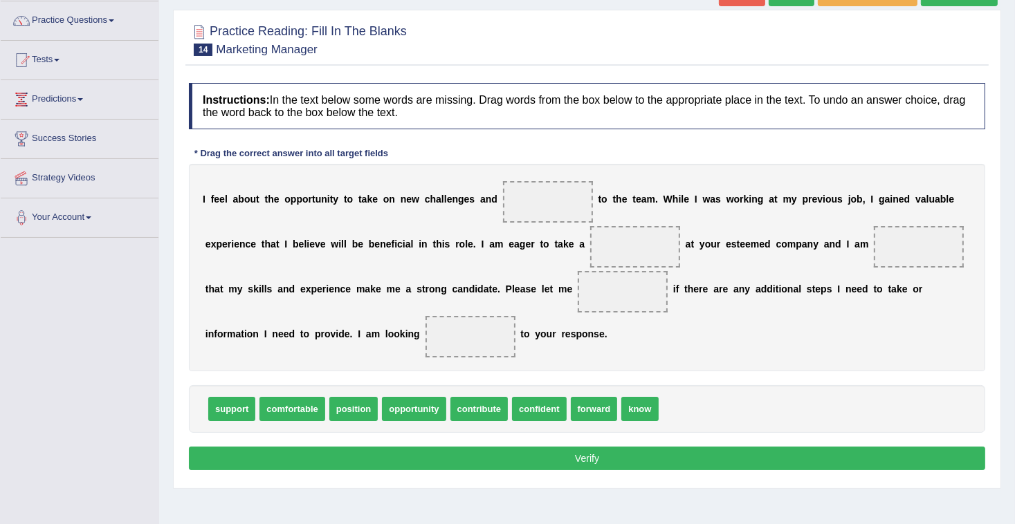
scroll to position [111, 0]
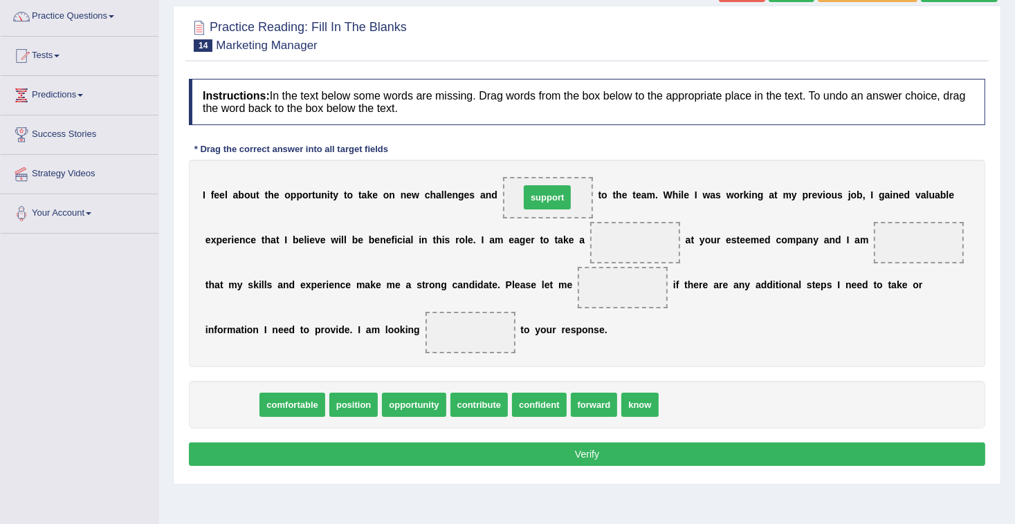
drag, startPoint x: 232, startPoint y: 410, endPoint x: 548, endPoint y: 202, distance: 377.6
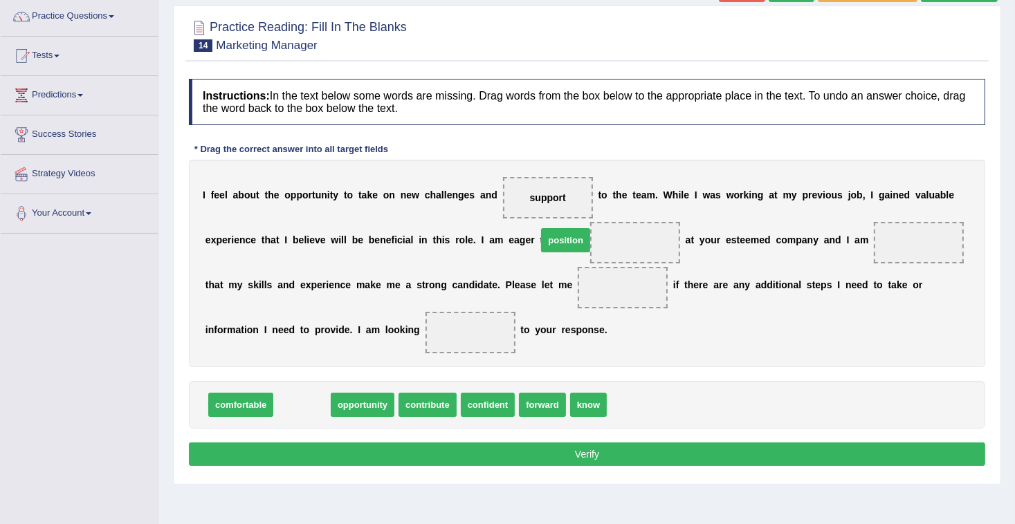
drag, startPoint x: 303, startPoint y: 407, endPoint x: 567, endPoint y: 242, distance: 310.8
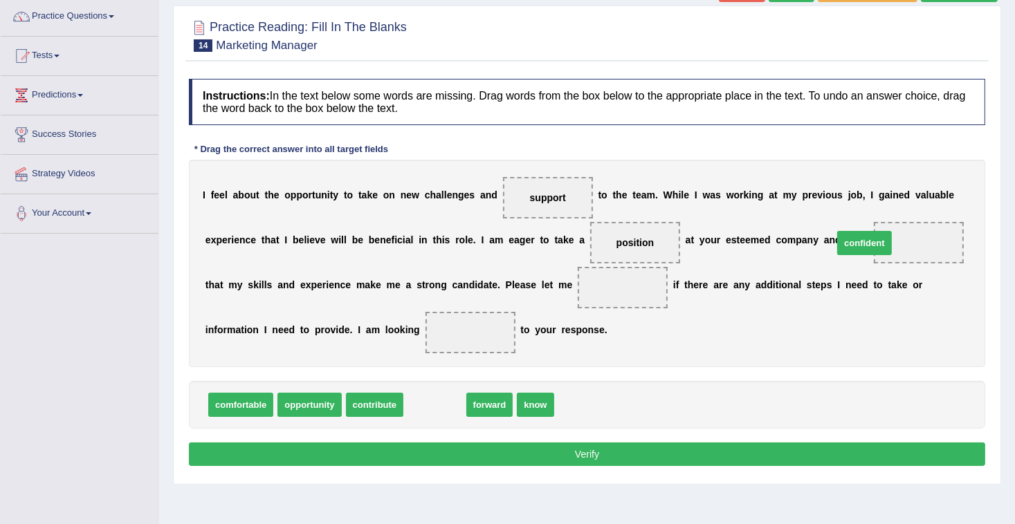
drag, startPoint x: 417, startPoint y: 410, endPoint x: 847, endPoint y: 248, distance: 459.1
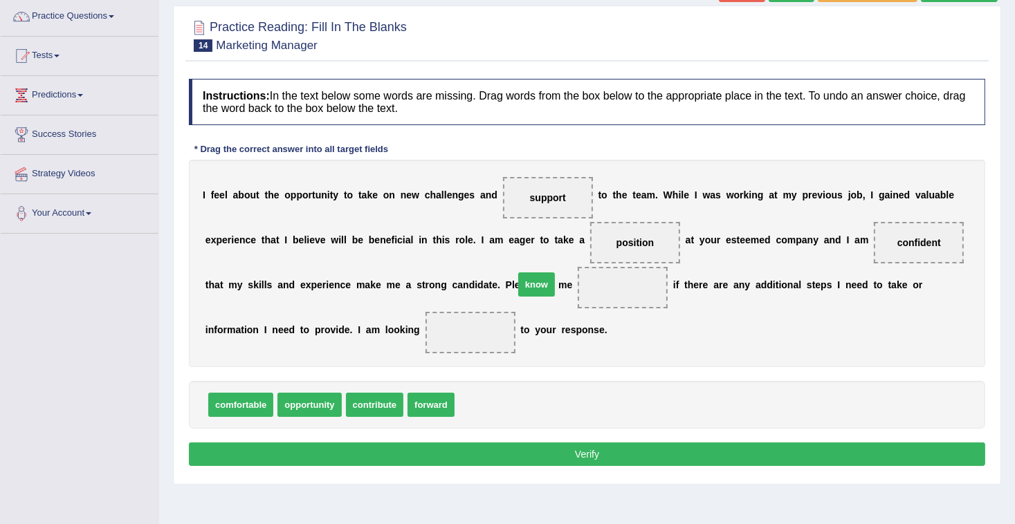
drag, startPoint x: 468, startPoint y: 408, endPoint x: 527, endPoint y: 288, distance: 134.3
drag, startPoint x: 407, startPoint y: 396, endPoint x: 257, endPoint y: 328, distance: 164.1
click at [722, 462] on button "Verify" at bounding box center [587, 455] width 796 height 24
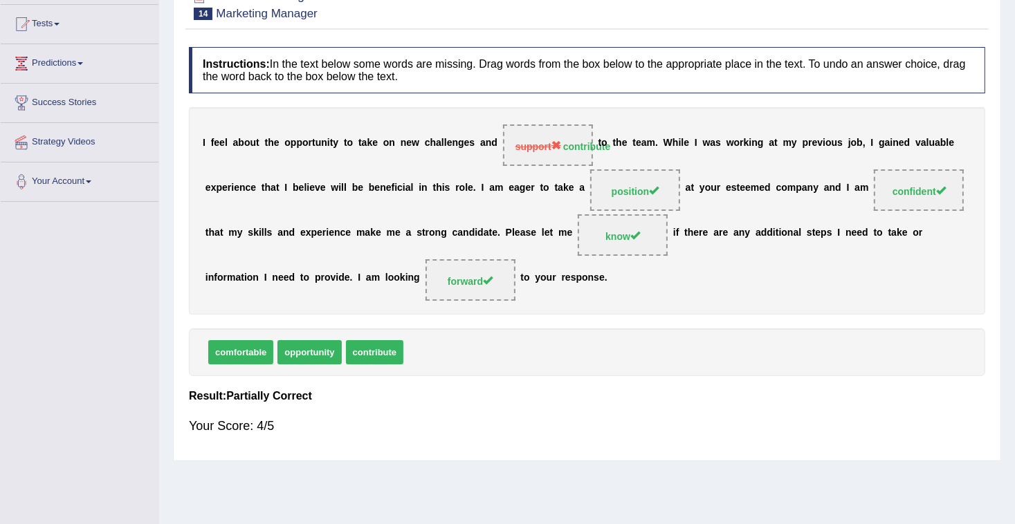
scroll to position [0, 0]
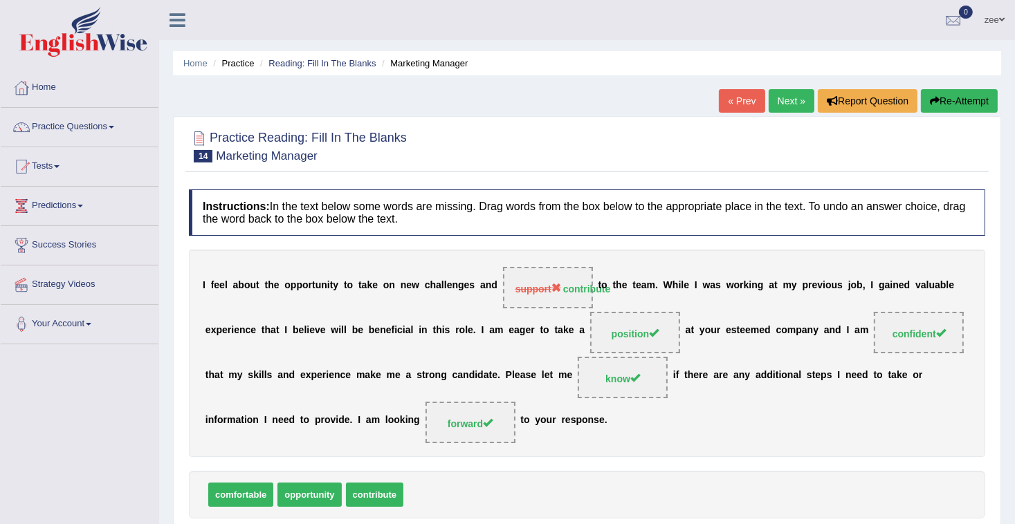
click at [995, 14] on link "zee" at bounding box center [994, 18] width 41 height 36
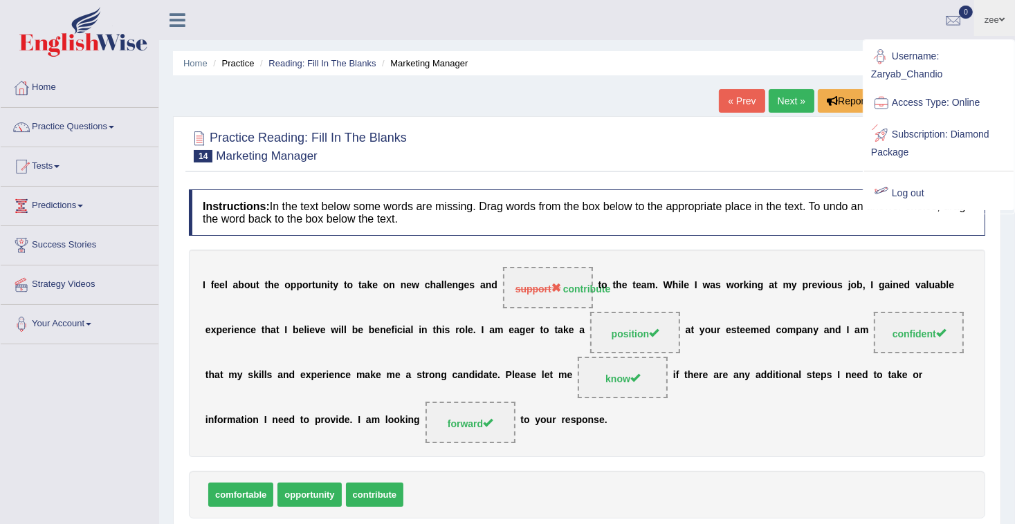
click at [899, 196] on link "Log out" at bounding box center [938, 194] width 149 height 32
